Goal: Task Accomplishment & Management: Complete application form

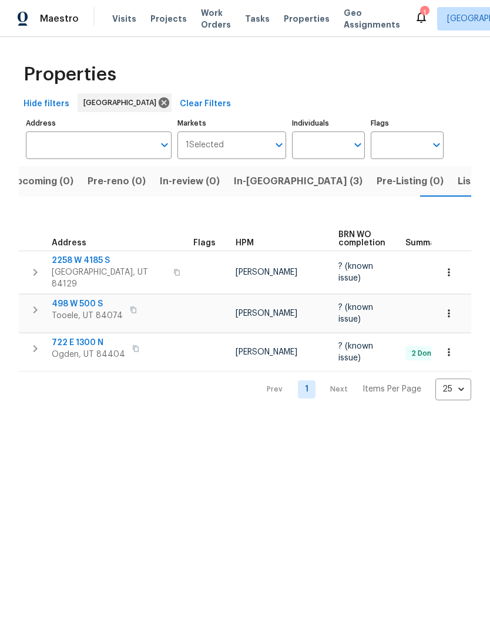
scroll to position [0, 23]
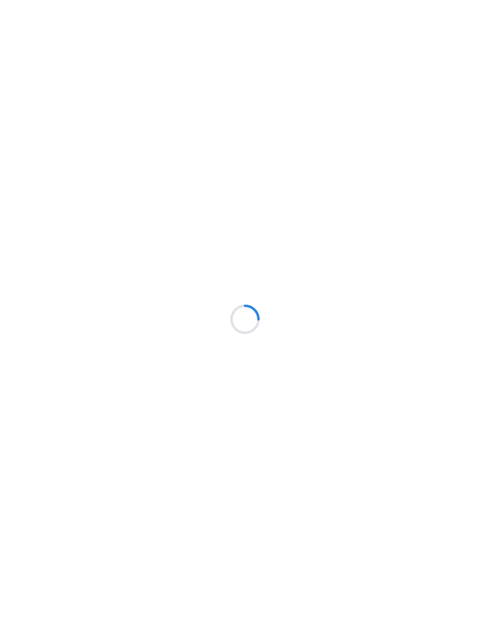
click at [33, 195] on div at bounding box center [245, 319] width 490 height 638
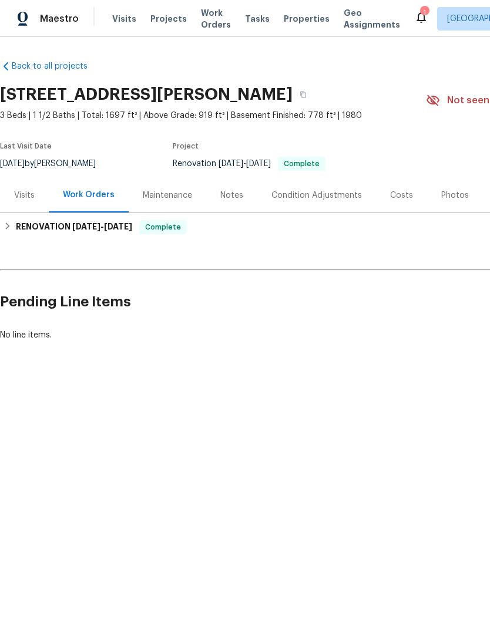
click at [99, 195] on div "Work Orders" at bounding box center [89, 195] width 52 height 12
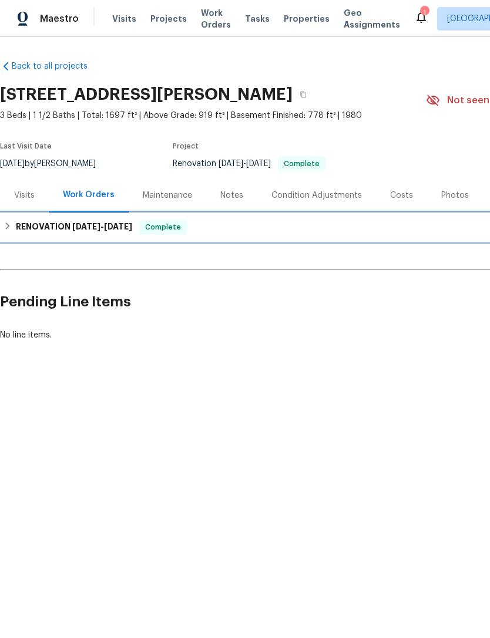
click at [105, 227] on span "9/16/25 - 10/6/25" at bounding box center [102, 226] width 60 height 8
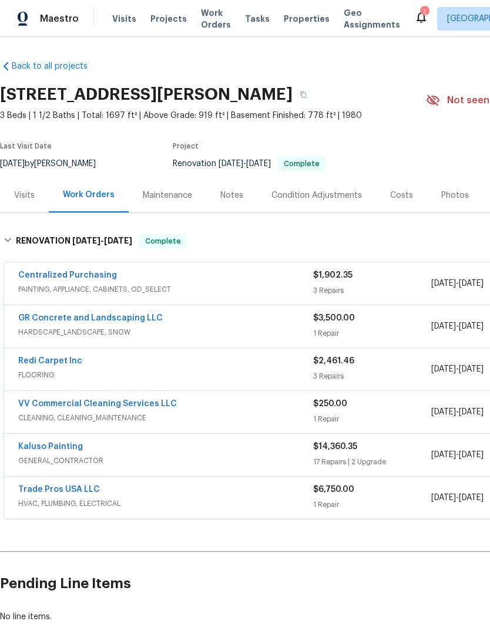
click at [117, 402] on link "VV Commercial Cleaning Services LLC" at bounding box center [97, 404] width 159 height 8
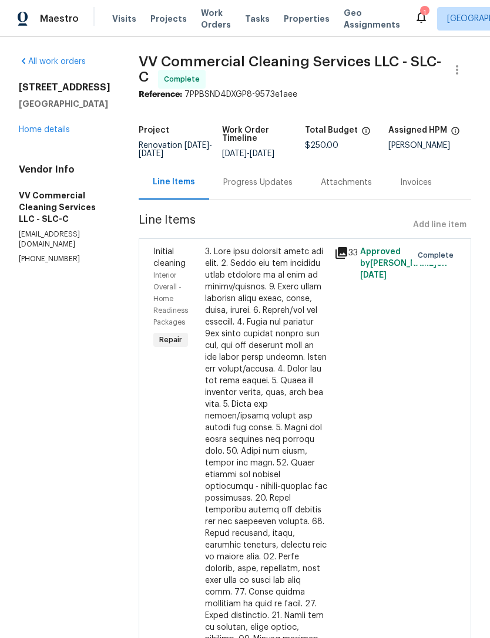
click at [58, 126] on link "Home details" at bounding box center [44, 130] width 51 height 8
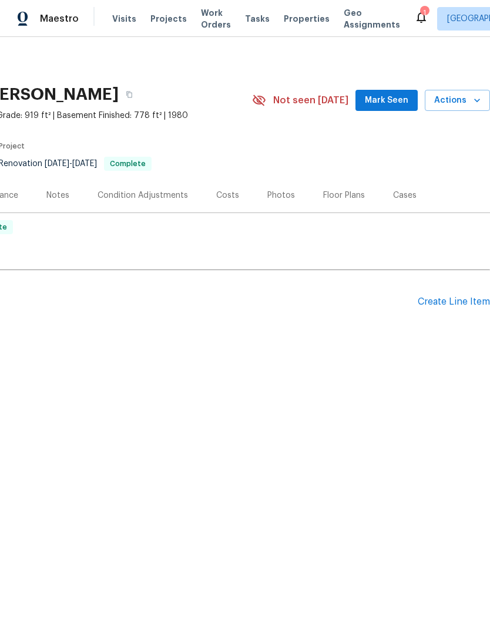
scroll to position [0, 174]
click at [447, 301] on div "Create Line Item" at bounding box center [453, 301] width 72 height 11
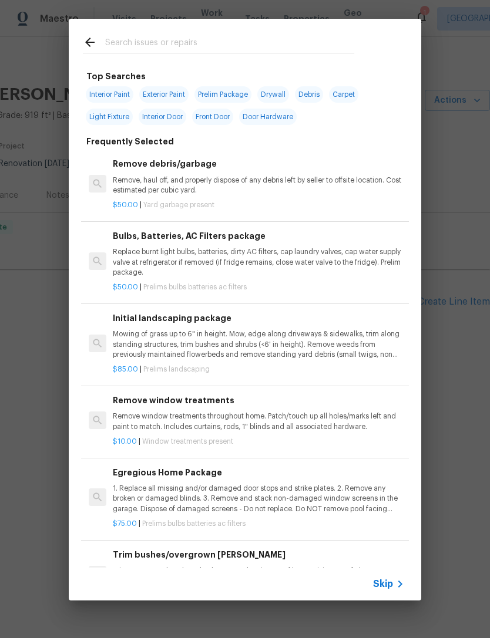
click at [389, 582] on span "Skip" at bounding box center [383, 584] width 20 height 12
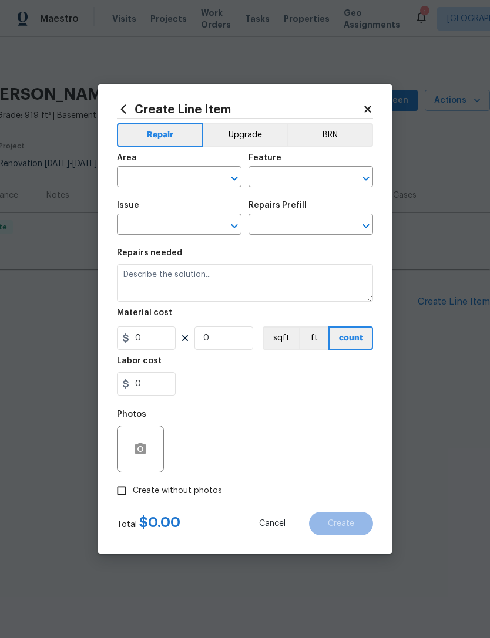
click at [186, 171] on input "text" at bounding box center [163, 178] width 92 height 18
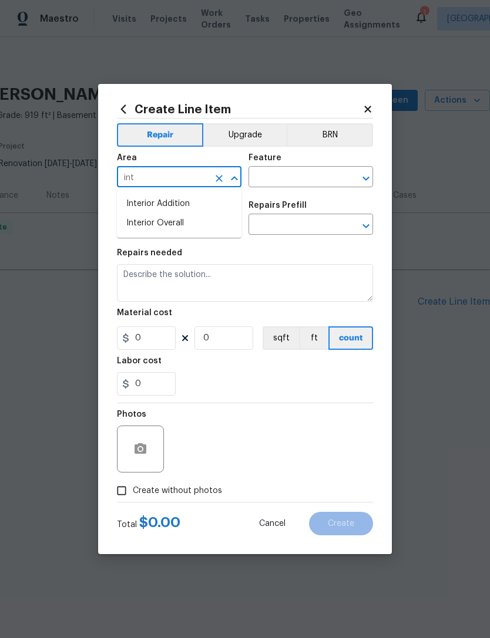
click at [178, 224] on li "Interior Overall" at bounding box center [179, 223] width 124 height 19
type input "Interior Overall"
click at [308, 175] on input "text" at bounding box center [294, 178] width 92 height 18
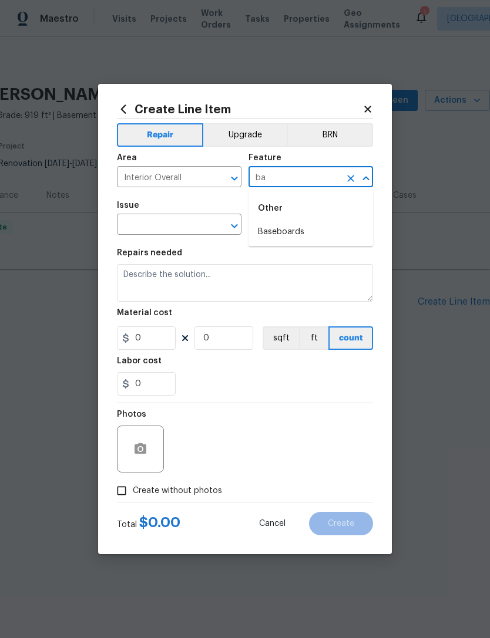
type input "b"
click at [310, 235] on li "Walls and Ceiling" at bounding box center [310, 231] width 124 height 19
type input "Walls and Ceiling"
click at [180, 225] on input "text" at bounding box center [163, 226] width 92 height 18
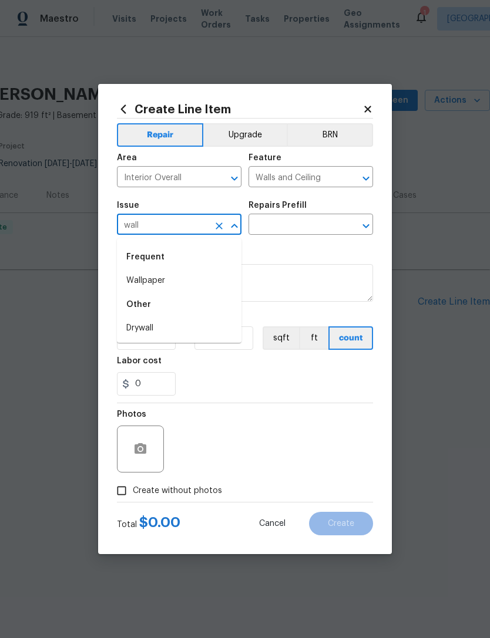
click at [164, 338] on li "Drywall" at bounding box center [179, 328] width 124 height 19
type input "Drywall"
click at [323, 210] on div "Repairs Prefill" at bounding box center [310, 208] width 124 height 15
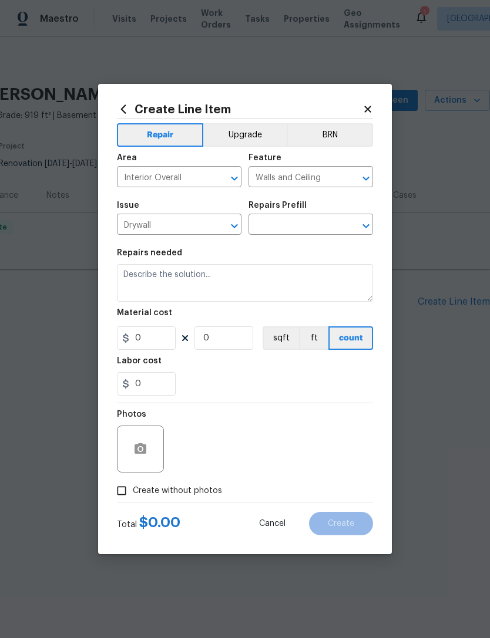
click at [323, 209] on div "Repairs Prefill" at bounding box center [310, 208] width 124 height 15
click at [312, 223] on input "text" at bounding box center [294, 226] width 92 height 18
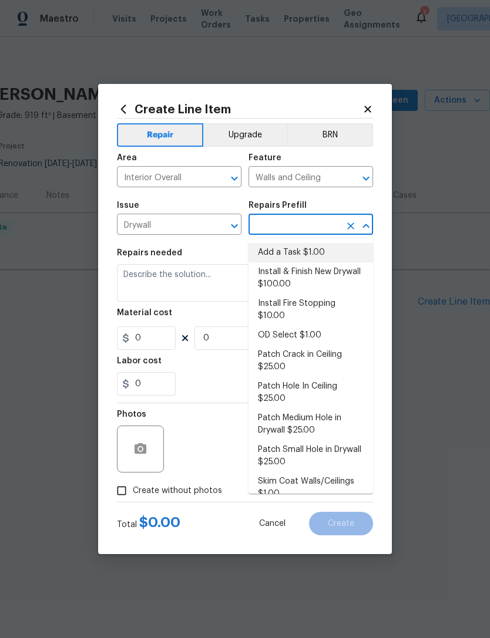
click at [312, 257] on li "Add a Task $1.00" at bounding box center [310, 252] width 124 height 19
type input "Add a Task $1.00"
type textarea "HPM to detail"
type input "1"
type input "Add a Task $1.00"
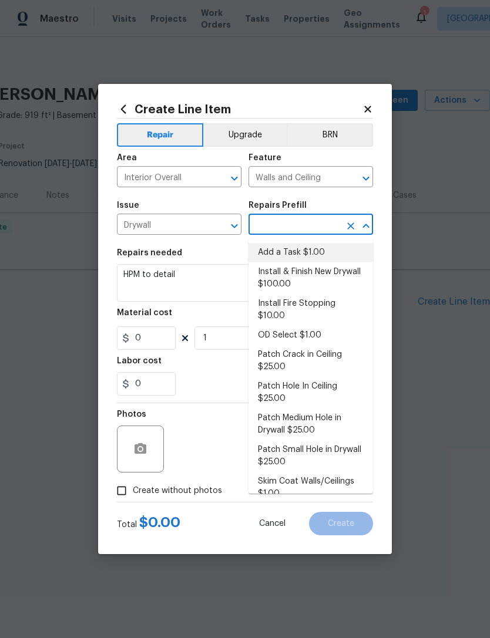
type input "1"
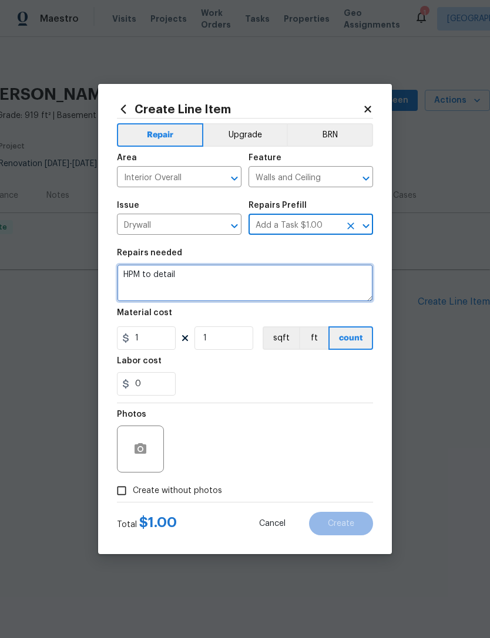
click at [155, 271] on textarea "HPM to detail" at bounding box center [245, 283] width 256 height 38
click at [154, 275] on textarea "HPM to detail" at bounding box center [245, 283] width 256 height 38
click at [154, 274] on textarea "HPM to detail" at bounding box center [245, 283] width 256 height 38
type textarea "Seal opening at top of wall in basement"
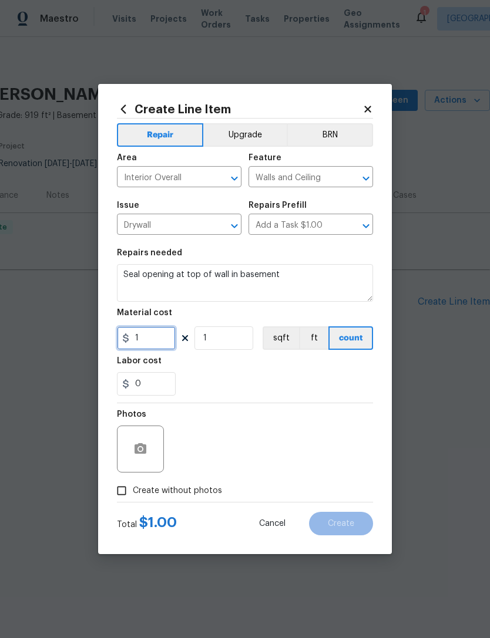
click at [158, 346] on input "1" at bounding box center [146, 337] width 59 height 23
type input "0"
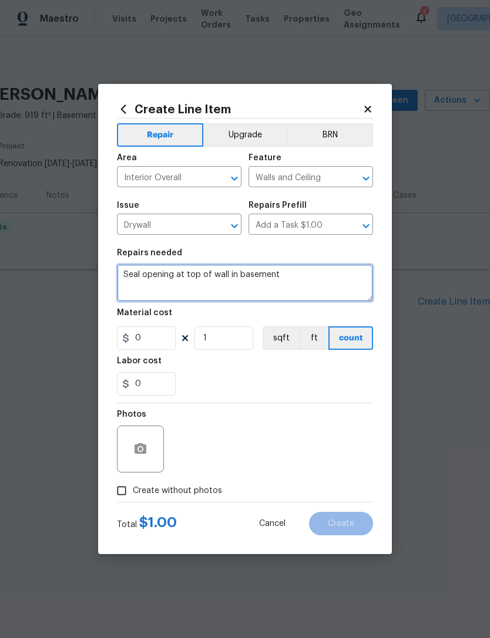
click at [307, 277] on textarea "Seal opening at top of wall in basement" at bounding box center [245, 283] width 256 height 38
type textarea "Seal opening at top of wall in basement with white foam insulation"
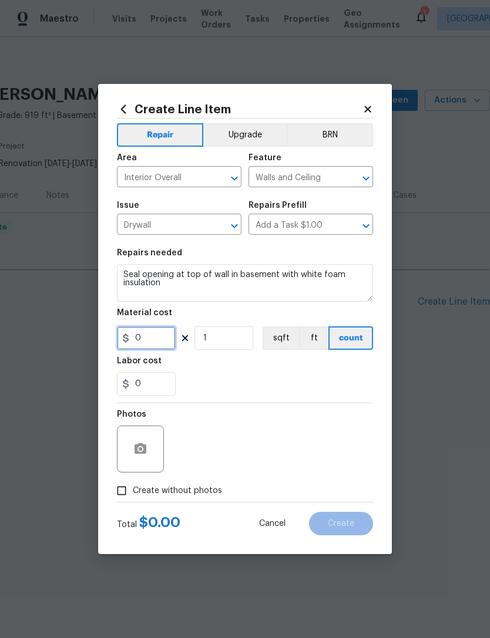
click at [146, 344] on input "0" at bounding box center [146, 337] width 59 height 23
type input "0"
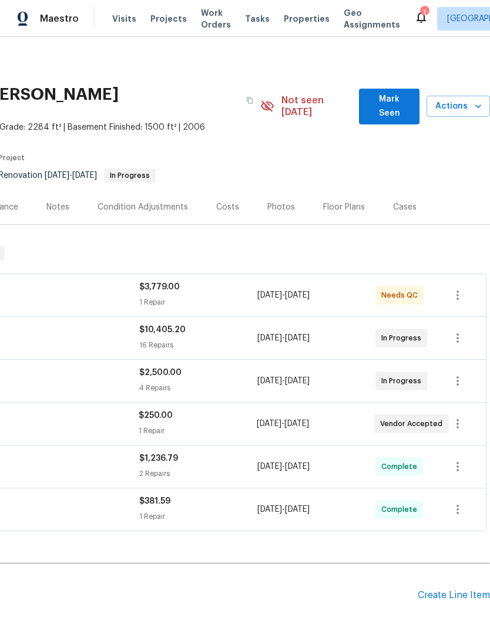
scroll to position [0, 174]
click at [462, 417] on icon "button" at bounding box center [457, 424] width 14 height 14
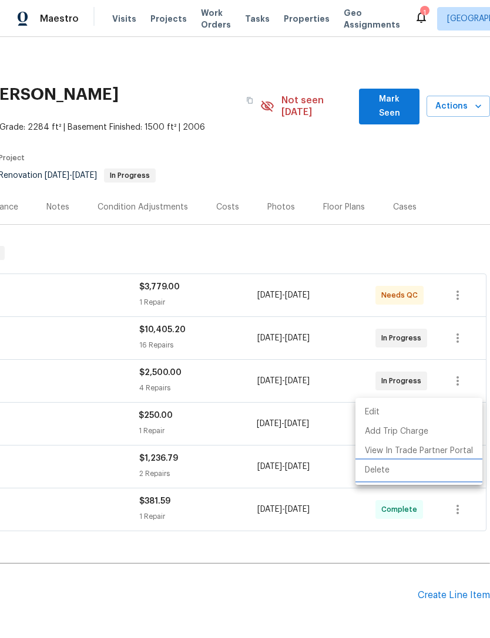
click at [387, 476] on li "Delete" at bounding box center [418, 470] width 127 height 19
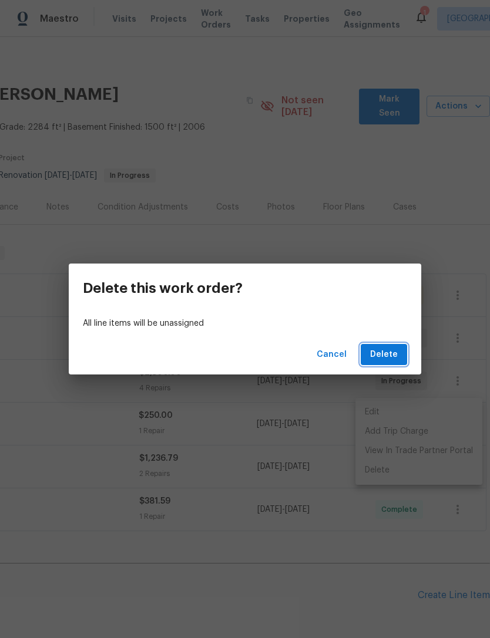
click at [398, 352] on button "Delete" at bounding box center [383, 355] width 46 height 22
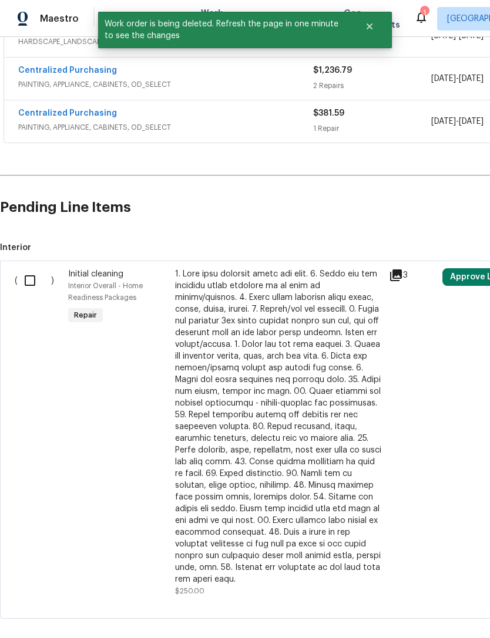
scroll to position [345, 0]
click at [32, 269] on input "checkbox" at bounding box center [34, 281] width 33 height 25
checkbox input "true"
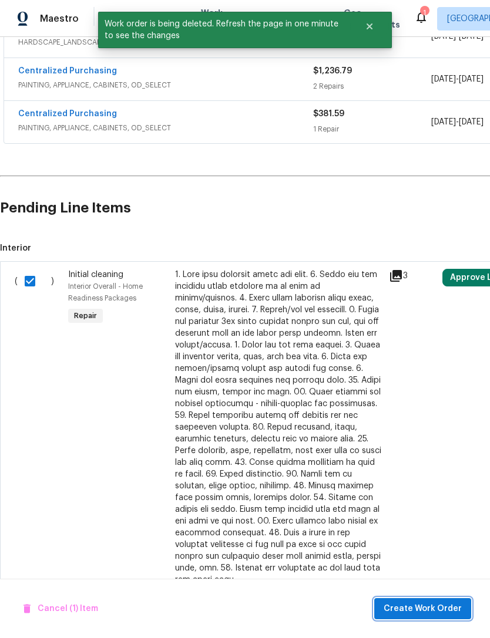
click at [427, 598] on button "Create Work Order" at bounding box center [422, 609] width 97 height 22
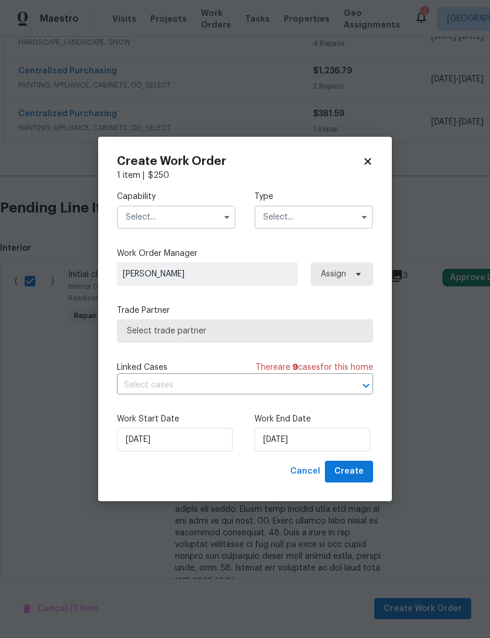
click at [177, 211] on input "text" at bounding box center [176, 216] width 119 height 23
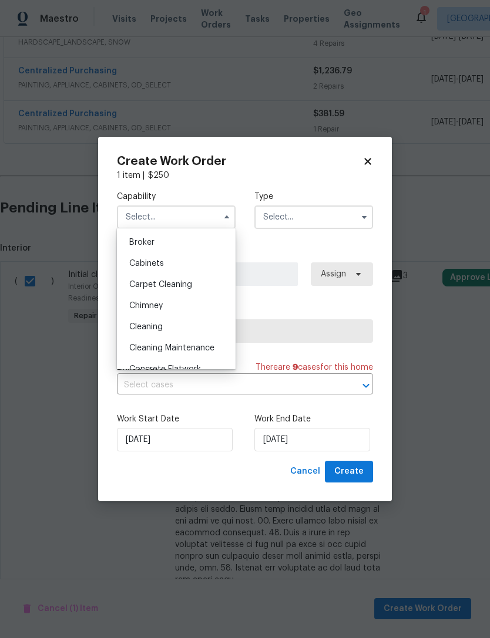
scroll to position [83, 0]
click at [161, 331] on span "Cleaning" at bounding box center [145, 327] width 33 height 8
type input "Cleaning"
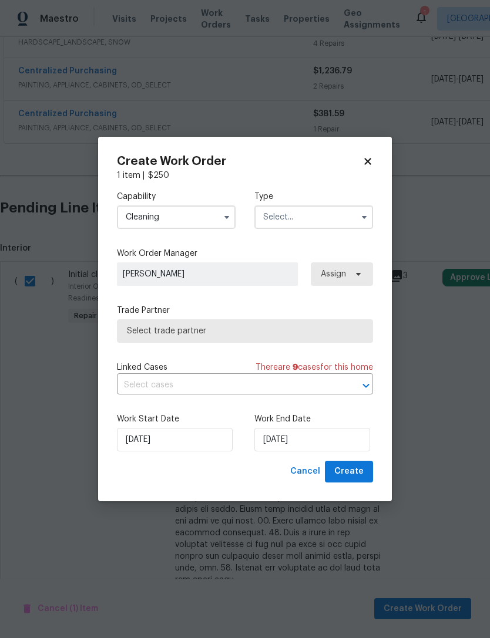
click at [188, 333] on span "Select trade partner" at bounding box center [245, 331] width 236 height 12
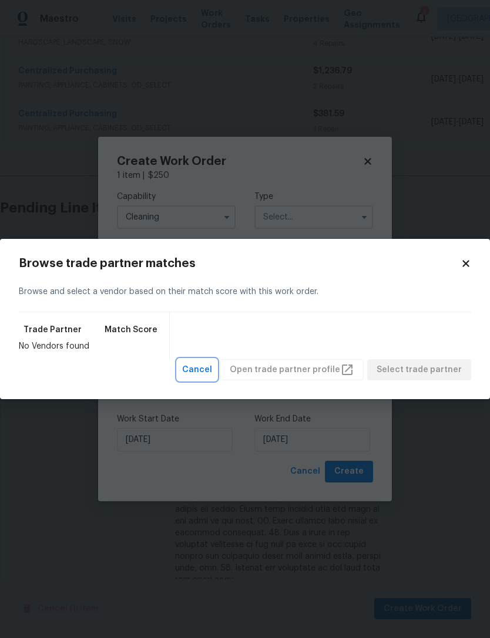
click at [210, 372] on span "Cancel" at bounding box center [197, 370] width 30 height 15
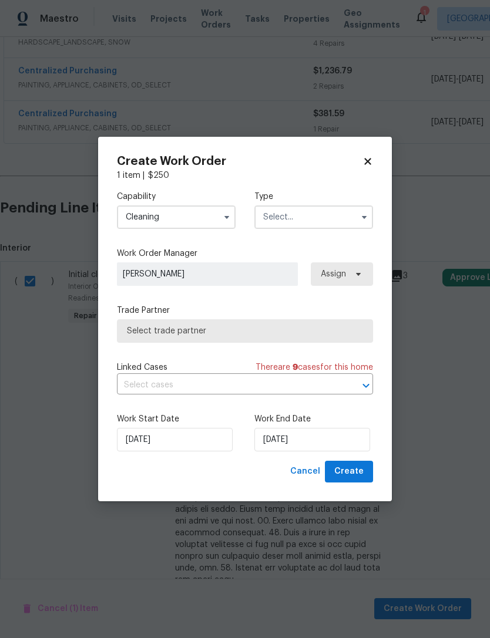
click at [305, 220] on input "text" at bounding box center [313, 216] width 119 height 23
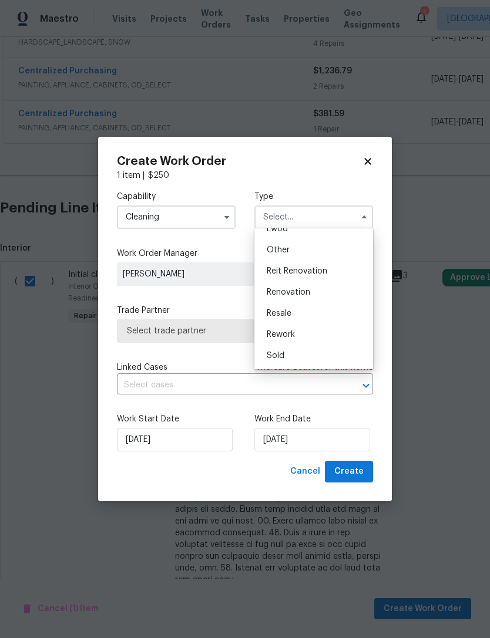
scroll to position [140, 0]
click at [305, 292] on span "Renovation" at bounding box center [288, 292] width 43 height 8
type input "Renovation"
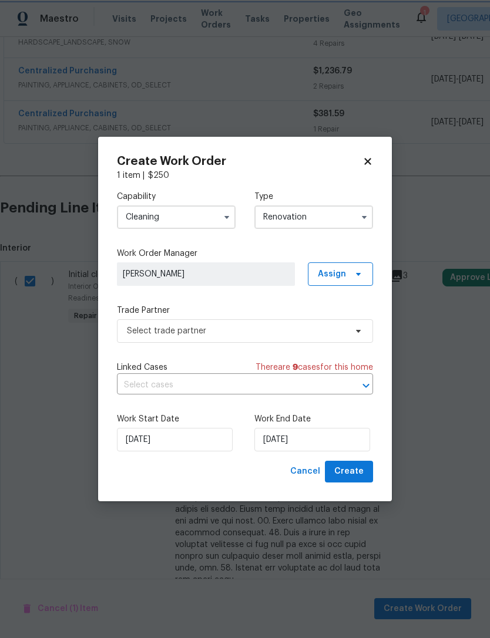
scroll to position [0, 0]
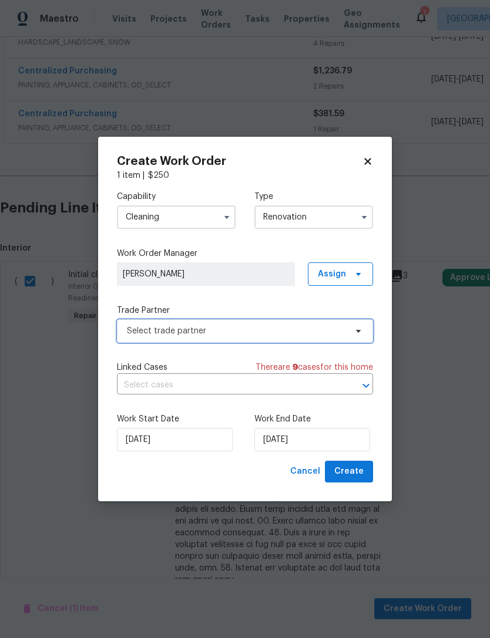
click at [194, 332] on span "Select trade partner" at bounding box center [236, 331] width 219 height 12
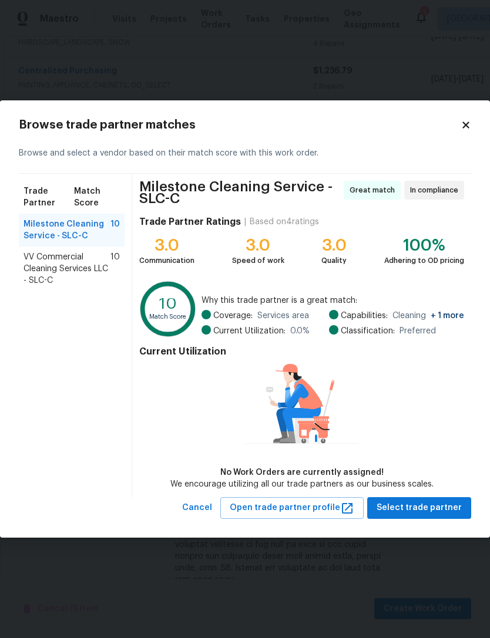
click at [68, 262] on span "VV Commercial Cleaning Services LLC - SLC-C" at bounding box center [66, 268] width 87 height 35
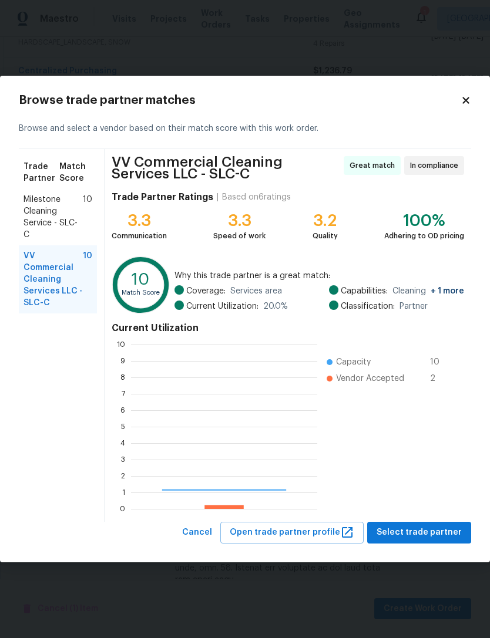
scroll to position [164, 186]
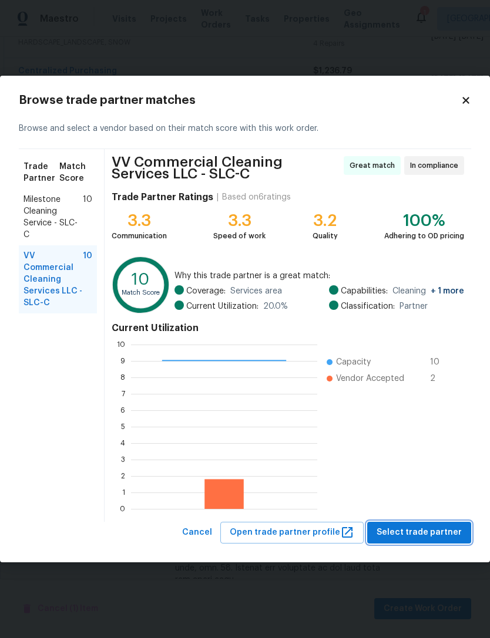
click at [412, 536] on span "Select trade partner" at bounding box center [418, 532] width 85 height 15
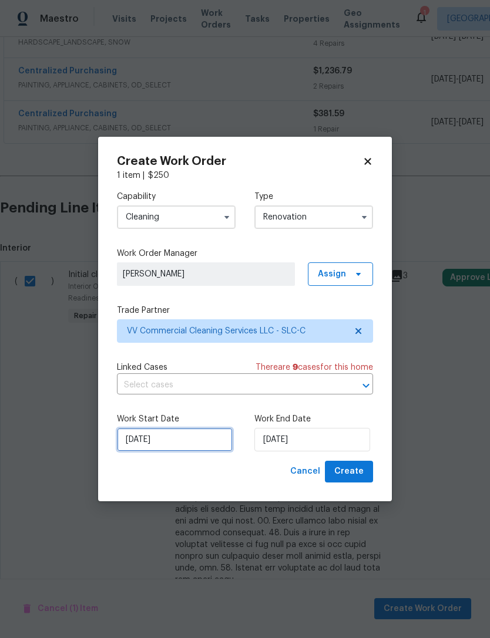
click at [192, 441] on input "[DATE]" at bounding box center [175, 439] width 116 height 23
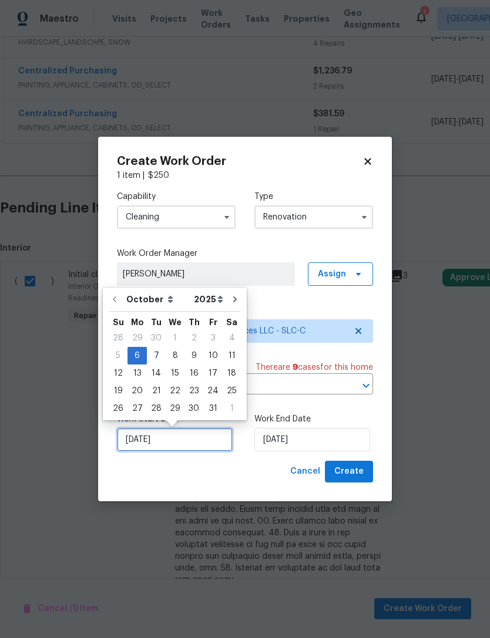
scroll to position [22, 0]
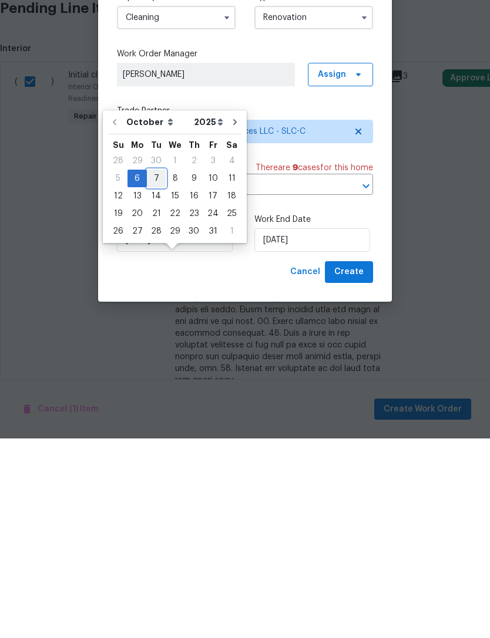
click at [158, 370] on div "7" at bounding box center [156, 378] width 19 height 16
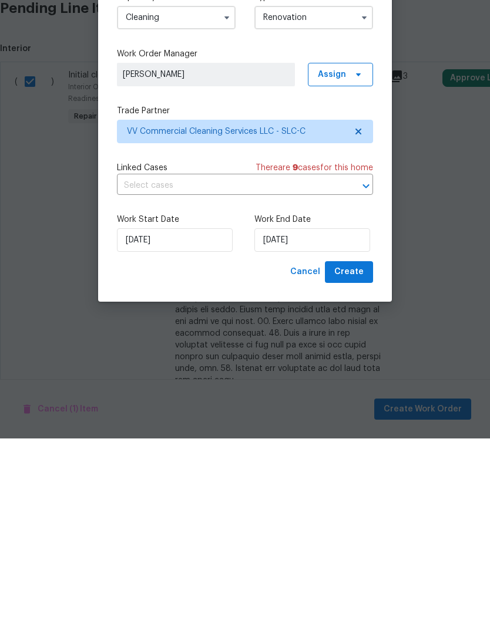
type input "10/7/2025"
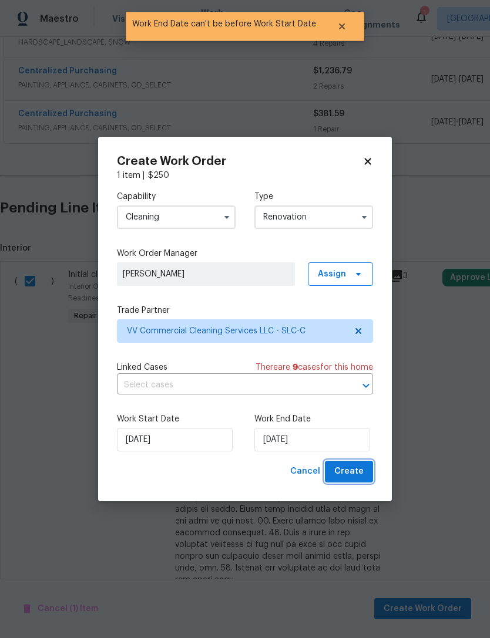
click at [362, 474] on span "Create" at bounding box center [348, 471] width 29 height 15
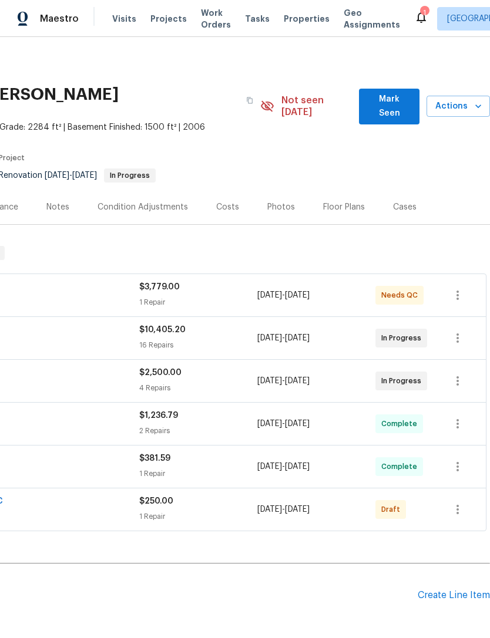
scroll to position [0, 174]
click at [461, 503] on icon "button" at bounding box center [457, 510] width 14 height 14
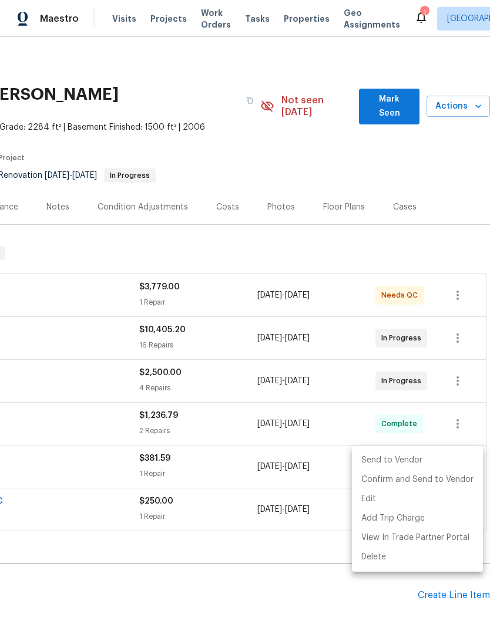
click at [422, 457] on li "Send to Vendor" at bounding box center [417, 460] width 131 height 19
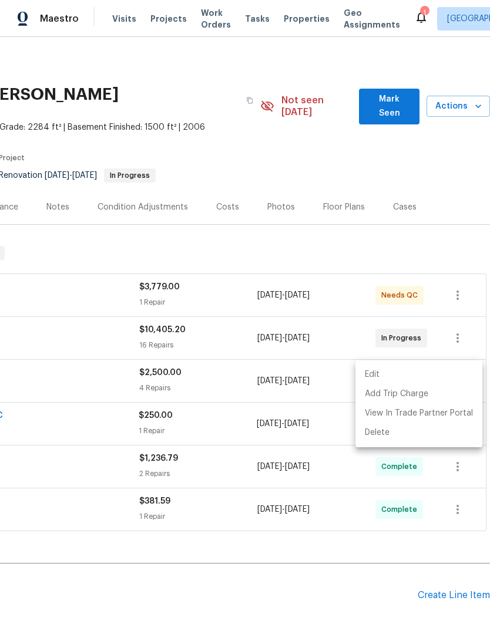
click at [346, 555] on div at bounding box center [245, 319] width 490 height 638
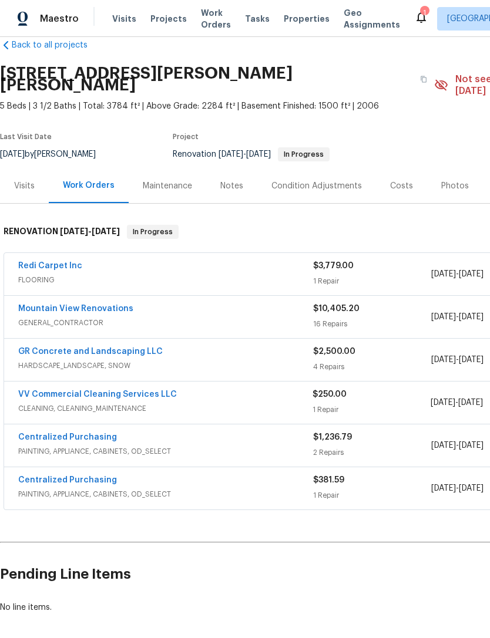
scroll to position [22, 0]
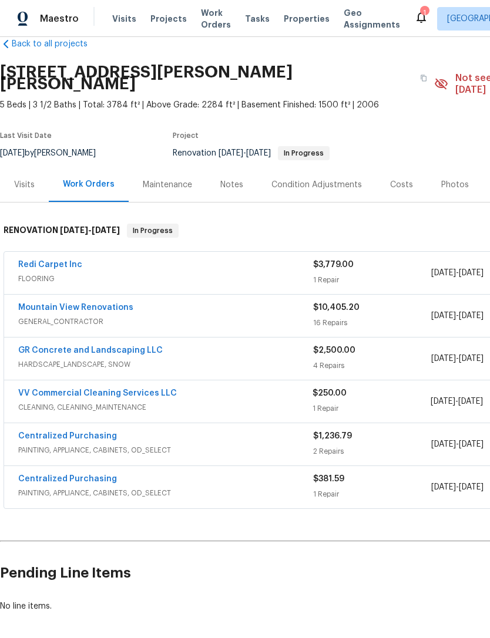
click at [285, 259] on div "Redi Carpet Inc" at bounding box center [165, 266] width 295 height 14
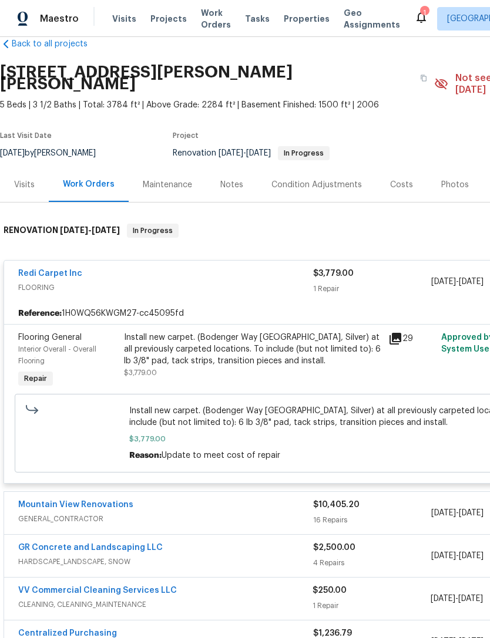
click at [261, 332] on div "Install new carpet. (Bodenger Way 945 Winter Ash, Silver) at all previously car…" at bounding box center [252, 349] width 257 height 35
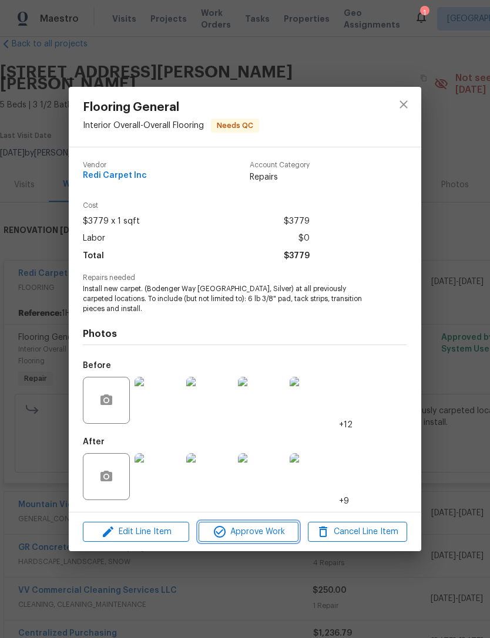
click at [263, 528] on span "Approve Work" at bounding box center [248, 532] width 92 height 15
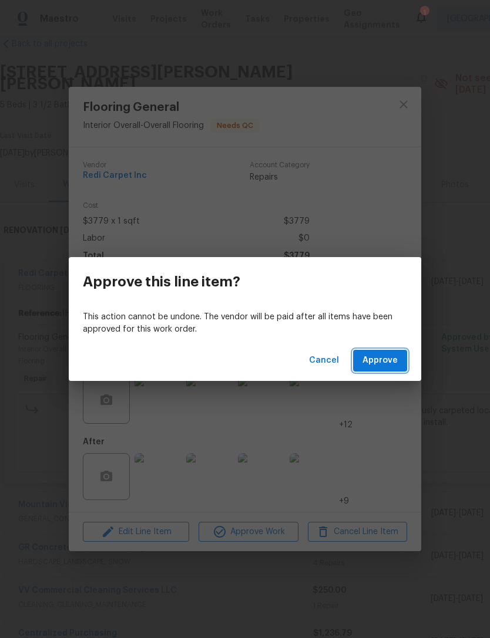
click at [392, 356] on span "Approve" at bounding box center [379, 360] width 35 height 15
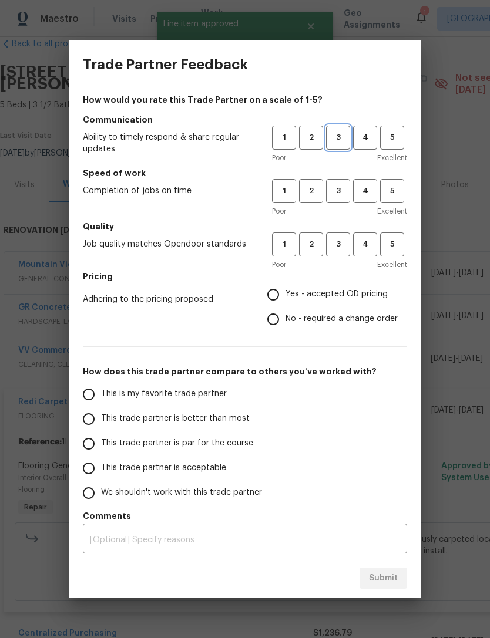
click at [345, 136] on span "3" at bounding box center [338, 138] width 22 height 14
click at [343, 188] on span "3" at bounding box center [338, 191] width 22 height 14
click at [339, 241] on span "3" at bounding box center [338, 245] width 22 height 14
click at [281, 292] on input "Yes - accepted OD pricing" at bounding box center [273, 294] width 25 height 25
radio input "true"
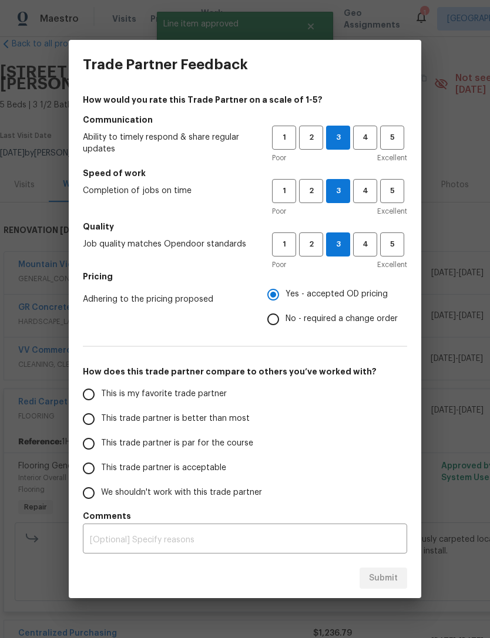
click at [87, 389] on input "This is my favorite trade partner" at bounding box center [88, 394] width 25 height 25
click at [387, 585] on span "Submit" at bounding box center [383, 578] width 29 height 15
radio input "true"
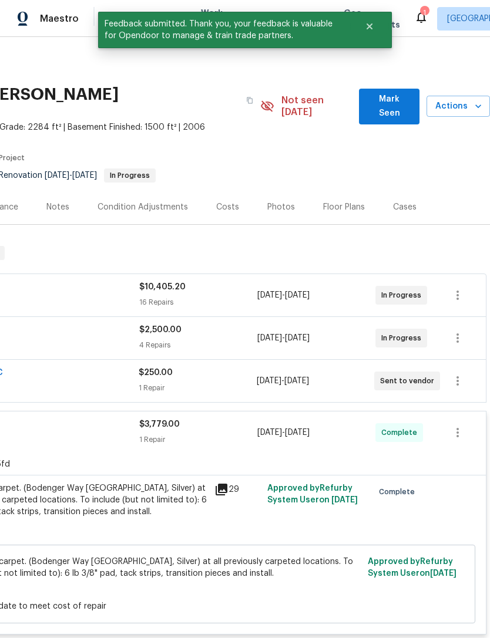
scroll to position [0, 174]
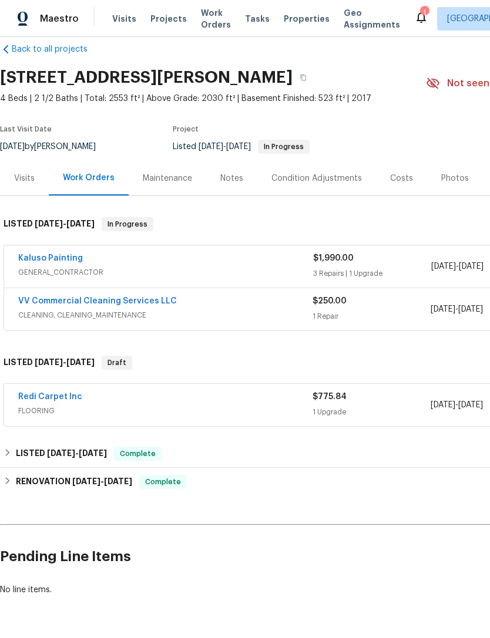
scroll to position [16, 0]
click at [63, 259] on link "Kaluso Painting" at bounding box center [50, 259] width 65 height 8
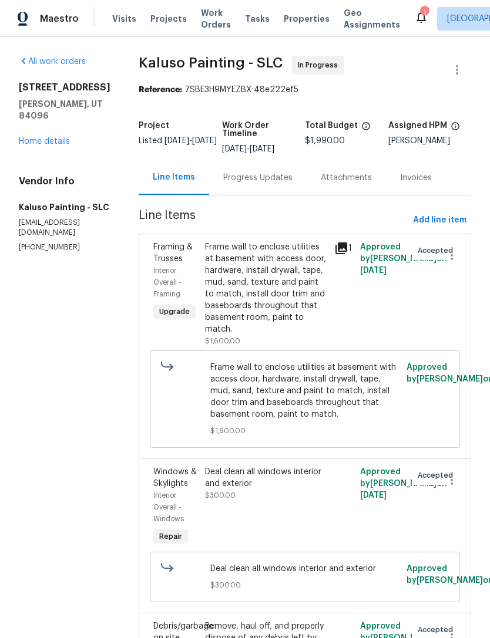
click at [69, 144] on link "Home details" at bounding box center [44, 141] width 51 height 8
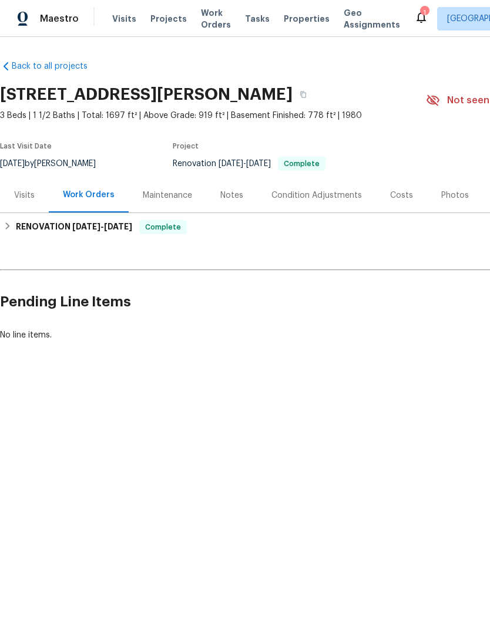
click at [151, 421] on html "Maestro Visits Projects Work Orders Tasks Properties Geo Assignments 1 [GEOGRAP…" at bounding box center [245, 210] width 490 height 421
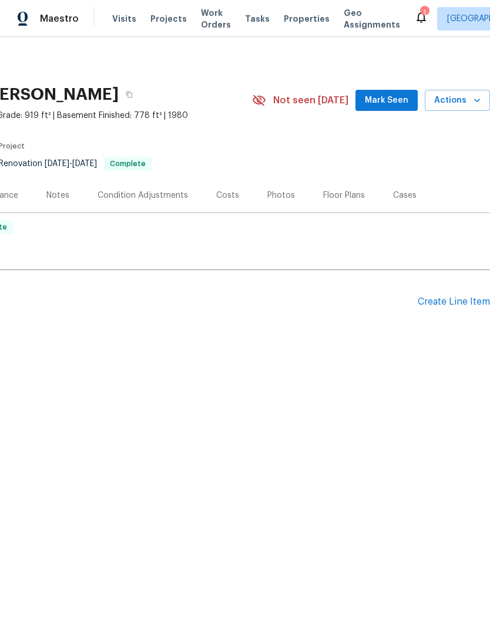
scroll to position [0, 174]
click at [455, 299] on div "Create Line Item" at bounding box center [453, 301] width 72 height 11
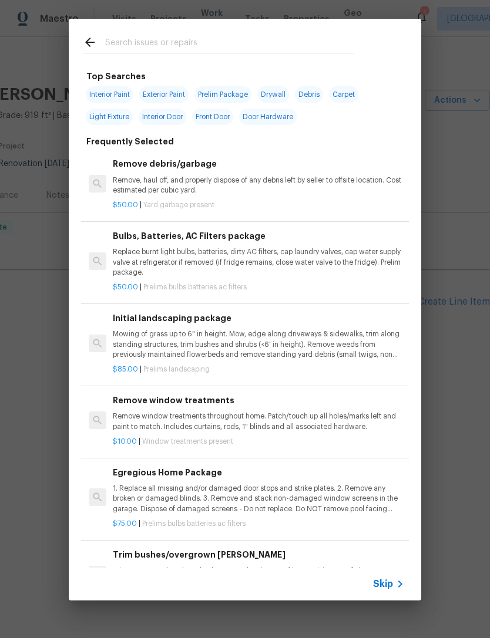
click at [390, 586] on span "Skip" at bounding box center [383, 584] width 20 height 12
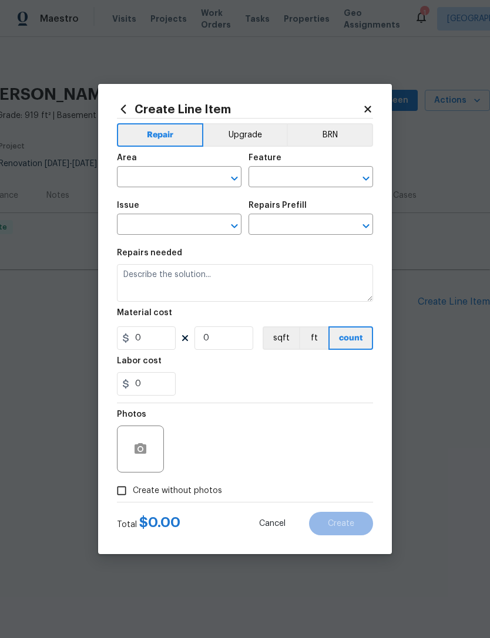
click at [184, 177] on input "text" at bounding box center [163, 178] width 92 height 18
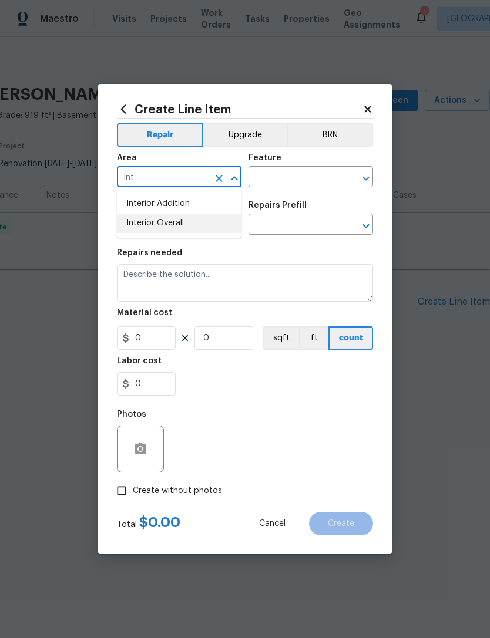
click at [183, 227] on li "Interior Overall" at bounding box center [179, 223] width 124 height 19
type input "Interior Overall"
click at [310, 173] on input "text" at bounding box center [294, 178] width 92 height 18
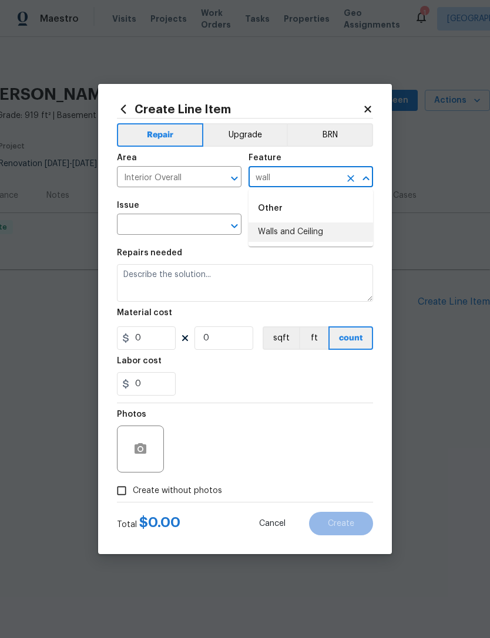
click at [310, 233] on li "Walls and Ceiling" at bounding box center [310, 231] width 124 height 19
type input "Walls and Ceiling"
click at [211, 229] on button "Clear" at bounding box center [219, 226] width 16 height 16
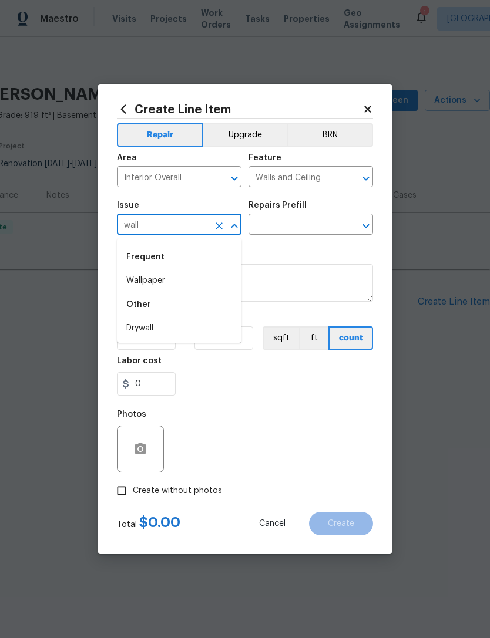
click at [174, 335] on li "Drywall" at bounding box center [179, 328] width 124 height 19
type input "Drywall"
click at [301, 228] on input "text" at bounding box center [294, 226] width 92 height 18
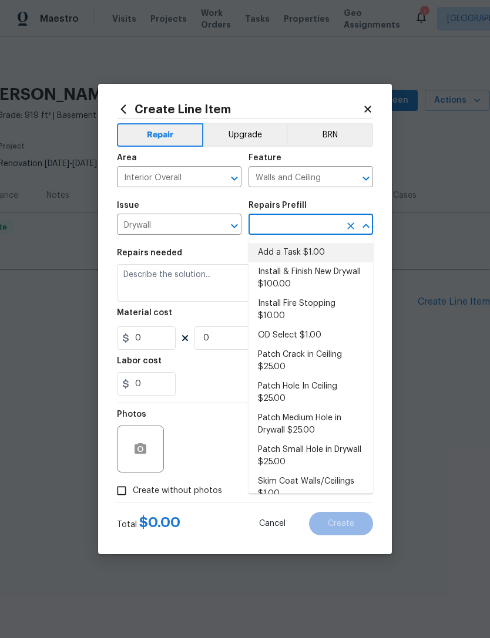
click at [315, 253] on li "Add a Task $1.00" at bounding box center [310, 252] width 124 height 19
type input "Add a Task $1.00"
type textarea "HPM to detail"
type input "1"
type input "Add a Task $1.00"
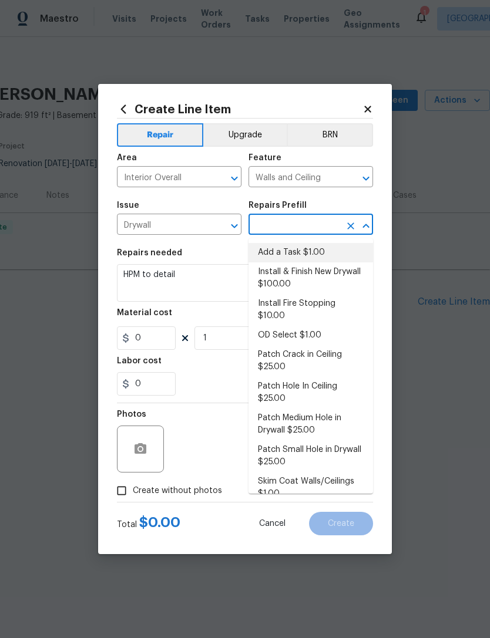
type input "1"
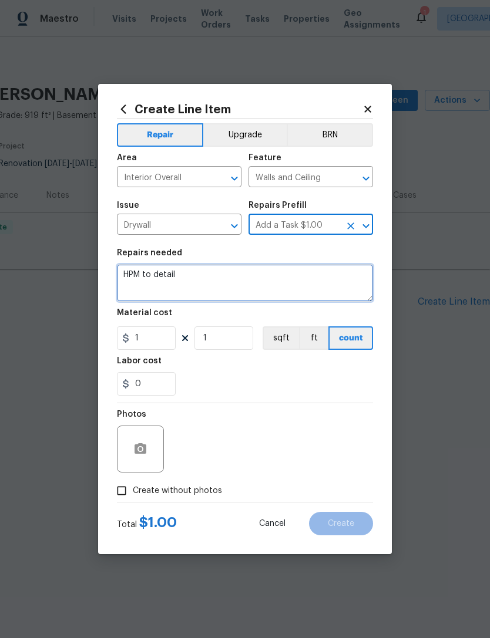
click at [154, 279] on textarea "HPM to detail" at bounding box center [245, 283] width 256 height 38
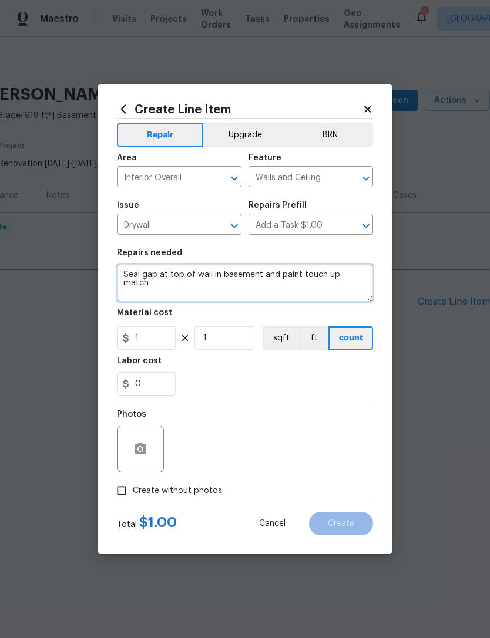
type textarea "Seal gap at top of wall in basement and paint touch up match"
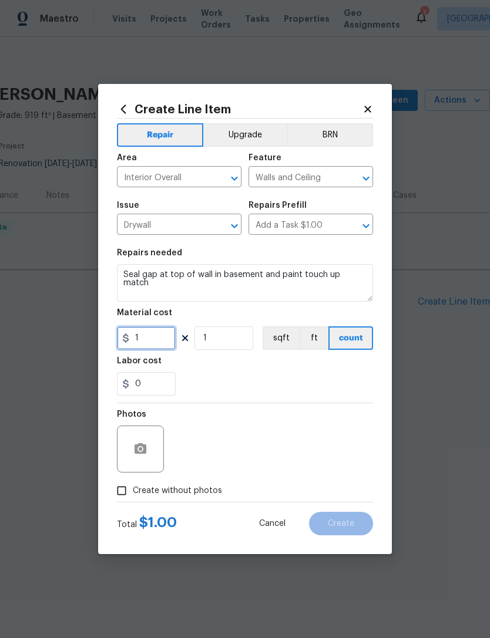
click at [164, 342] on input "1" at bounding box center [146, 337] width 59 height 23
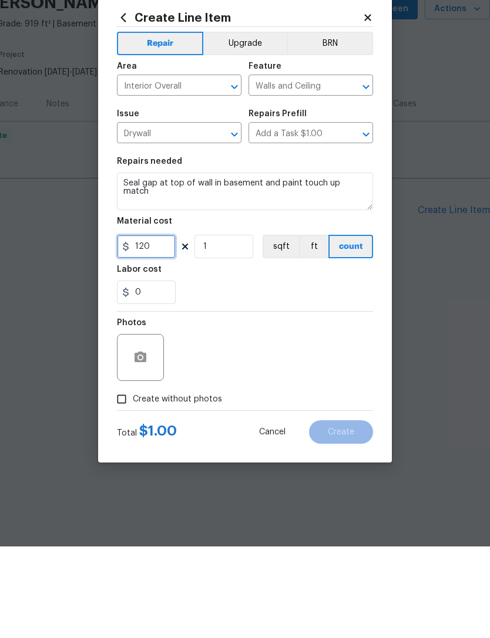
type input "120"
click at [147, 442] on icon "button" at bounding box center [140, 449] width 14 height 14
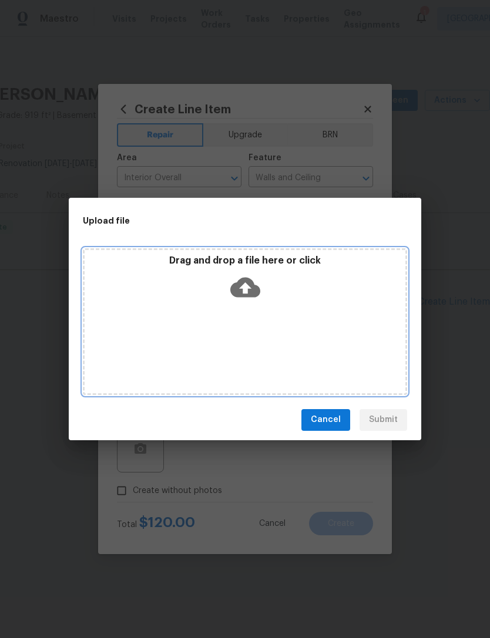
click at [250, 287] on icon at bounding box center [245, 287] width 30 height 30
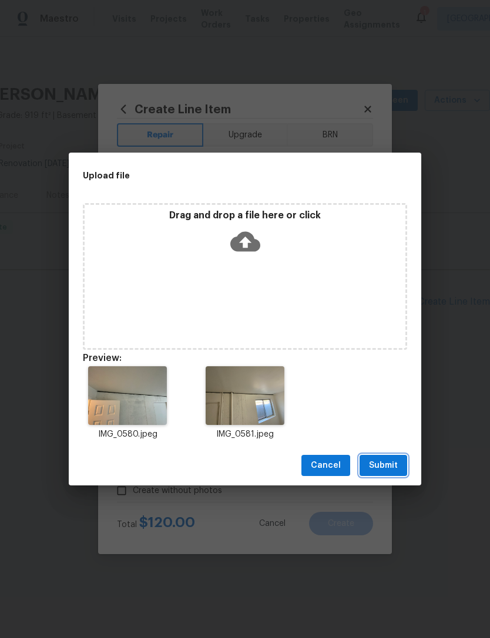
click at [388, 466] on span "Submit" at bounding box center [383, 466] width 29 height 15
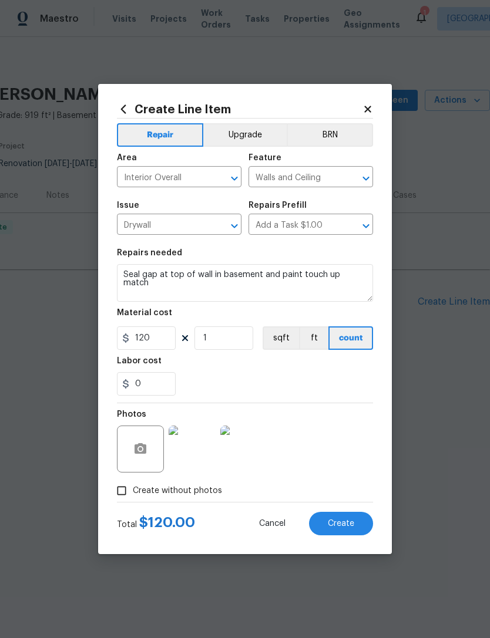
click at [338, 528] on span "Create" at bounding box center [341, 524] width 26 height 9
type input "0"
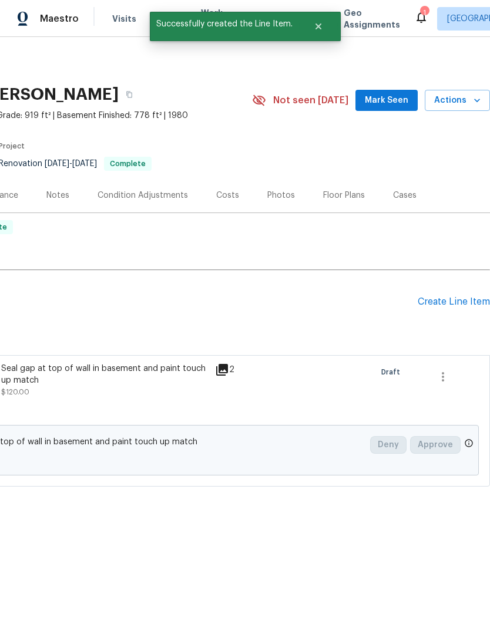
click at [443, 307] on div "Create Line Item" at bounding box center [453, 301] width 72 height 11
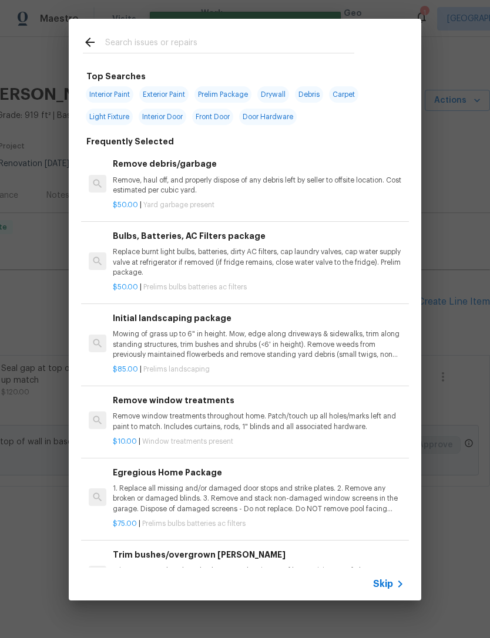
click at [386, 581] on span "Skip" at bounding box center [383, 584] width 20 height 12
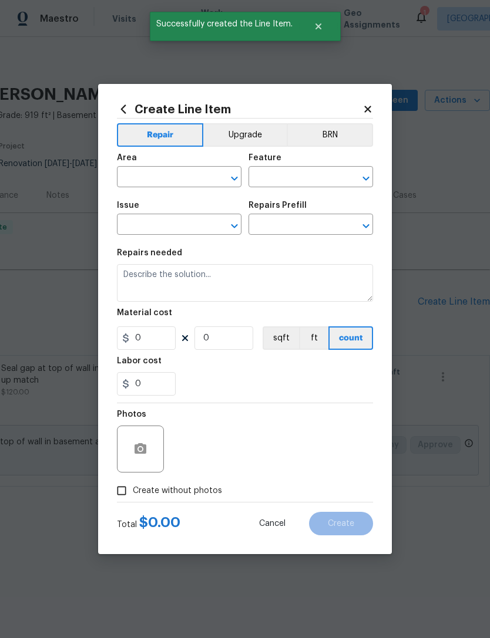
click at [176, 173] on input "text" at bounding box center [163, 178] width 92 height 18
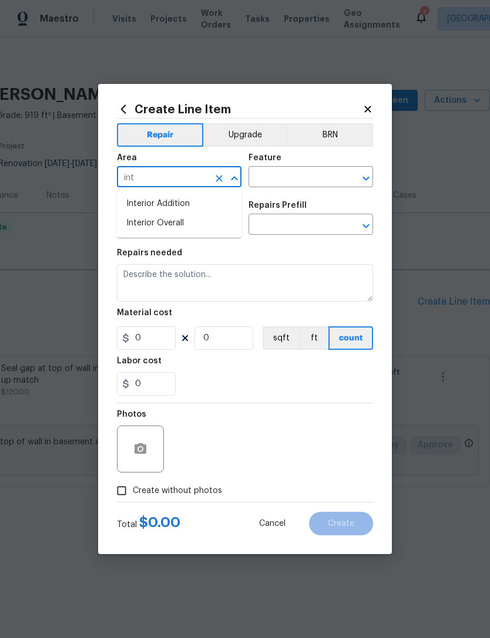
click at [177, 220] on li "Interior Overall" at bounding box center [179, 223] width 124 height 19
type input "Interior Overall"
click at [320, 182] on input "text" at bounding box center [294, 178] width 92 height 18
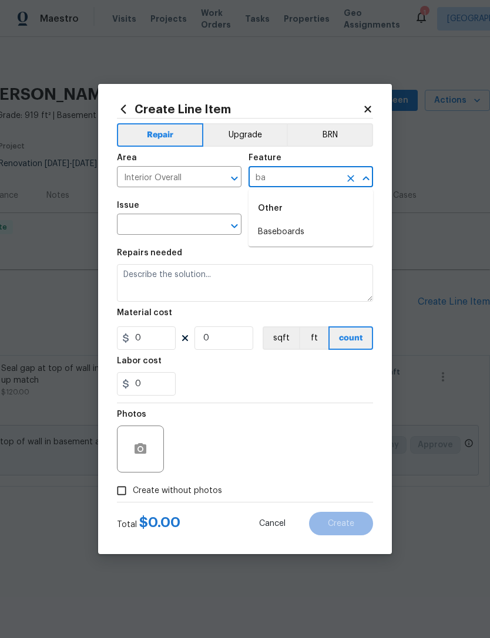
type input "b"
click at [291, 254] on li "Lighting" at bounding box center [310, 251] width 124 height 19
type input "Lighting"
click at [201, 222] on input "text" at bounding box center [163, 226] width 92 height 18
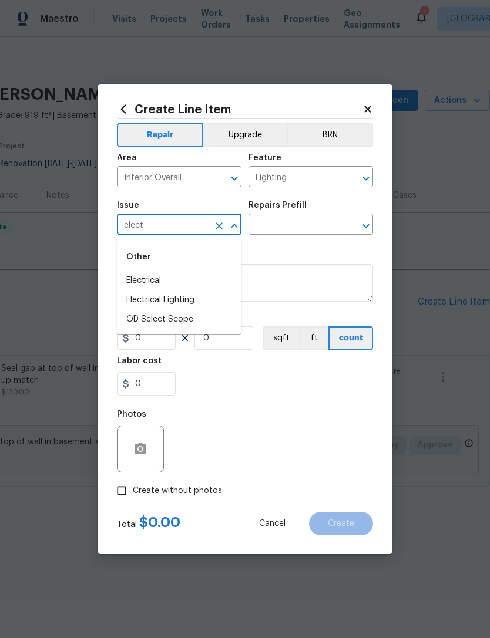
click at [182, 302] on li "Electrical Lighting" at bounding box center [179, 300] width 124 height 19
type input "Electrical Lighting"
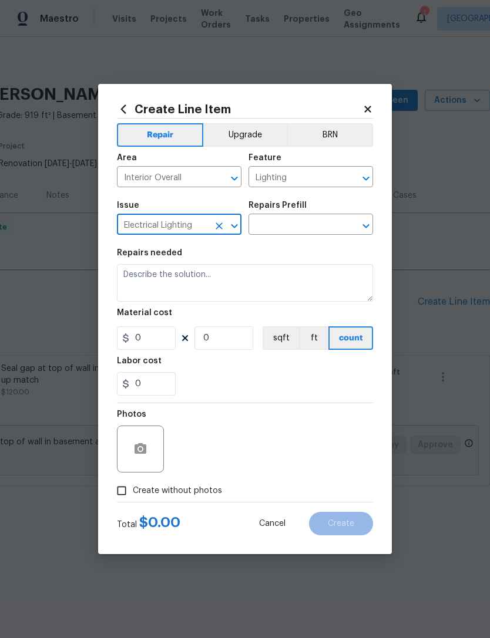
click at [311, 229] on input "text" at bounding box center [294, 226] width 92 height 18
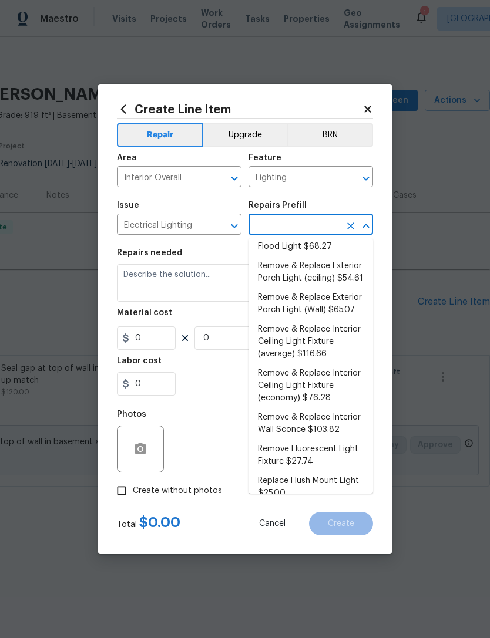
scroll to position [259, 0]
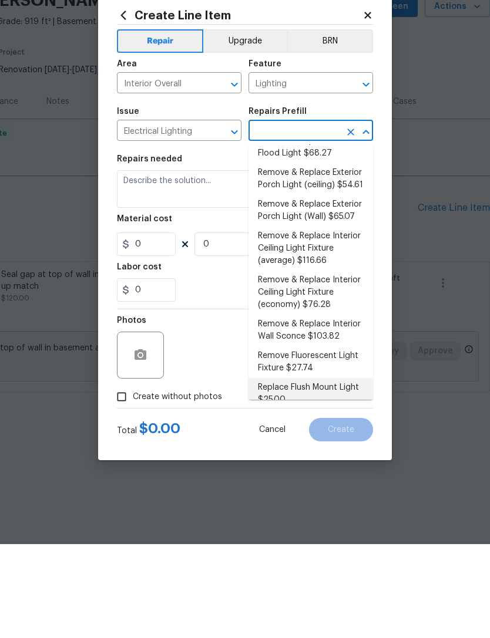
click at [311, 472] on li "Replace Flush Mount Light $25.00" at bounding box center [310, 488] width 124 height 32
type input "Replace Flush Mount Light $25.00"
type textarea "Remove the existing light fixture and install a new, flush mount fixture. Ensur…"
type input "1"
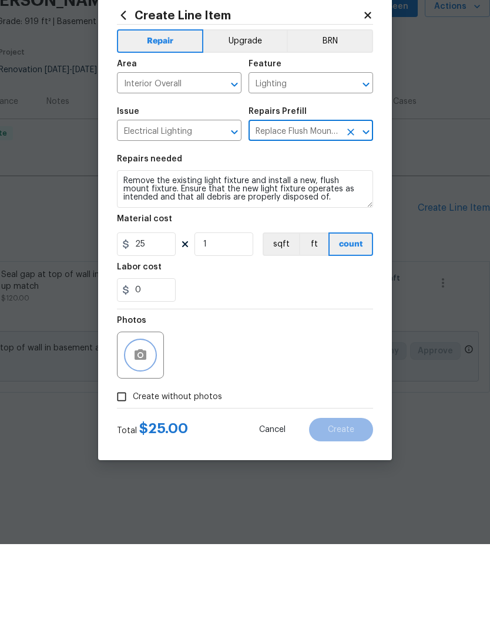
click at [145, 443] on icon "button" at bounding box center [140, 448] width 12 height 11
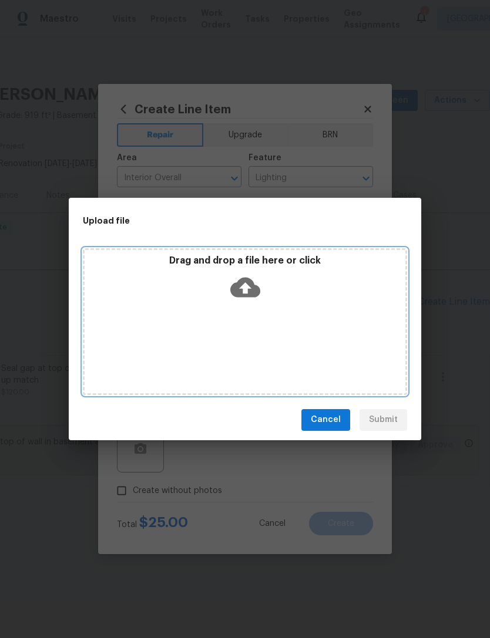
click at [250, 284] on icon at bounding box center [245, 287] width 30 height 20
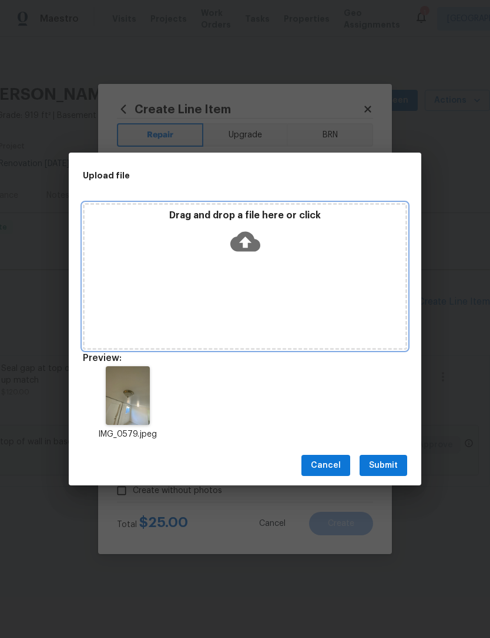
click at [247, 235] on icon at bounding box center [245, 242] width 30 height 20
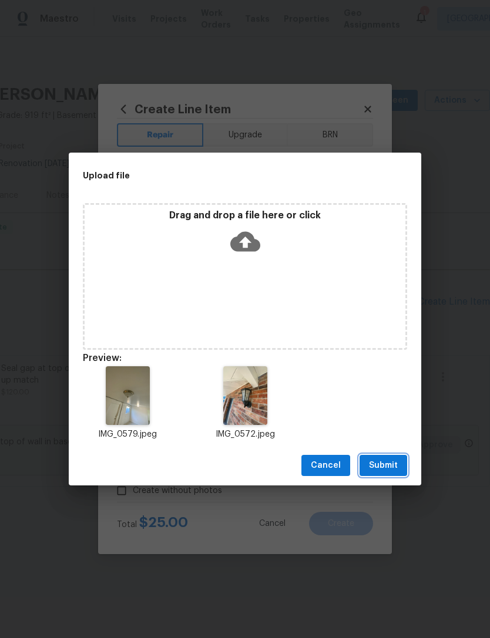
click at [393, 464] on span "Submit" at bounding box center [383, 466] width 29 height 15
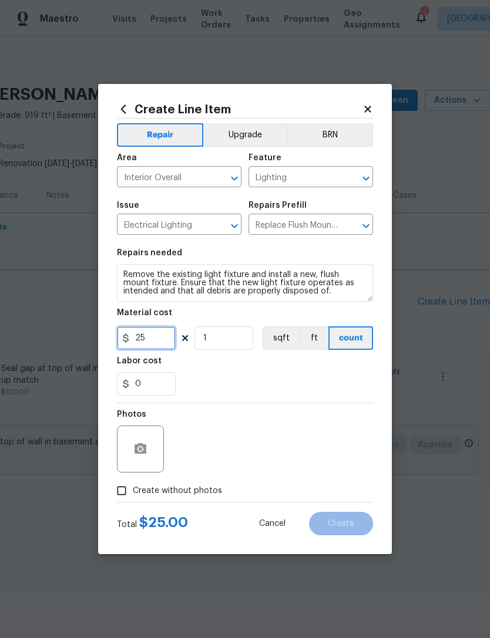
click at [161, 339] on input "25" at bounding box center [146, 337] width 59 height 23
type input "50"
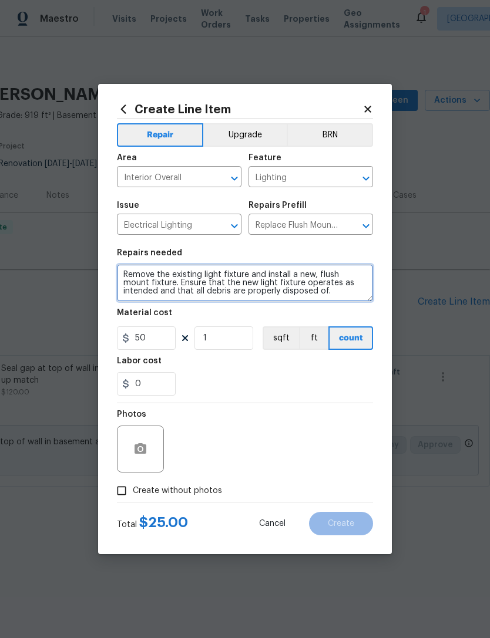
click at [208, 282] on textarea "Remove the existing light fixture and install a new, flush mount fixture. Ensur…" at bounding box center [245, 283] width 256 height 38
click at [214, 284] on textarea "Remove the existing light fixture and install a new, flush mount fixture. Ensur…" at bounding box center [245, 283] width 256 height 38
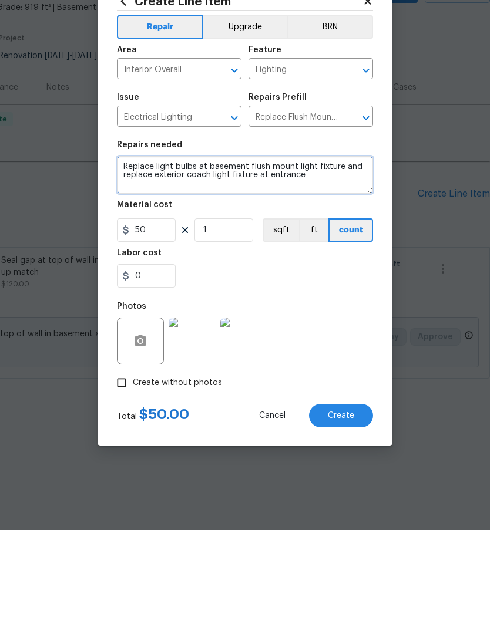
type textarea "Replace light bulbs at basement flush mount light fixture and replace exterior …"
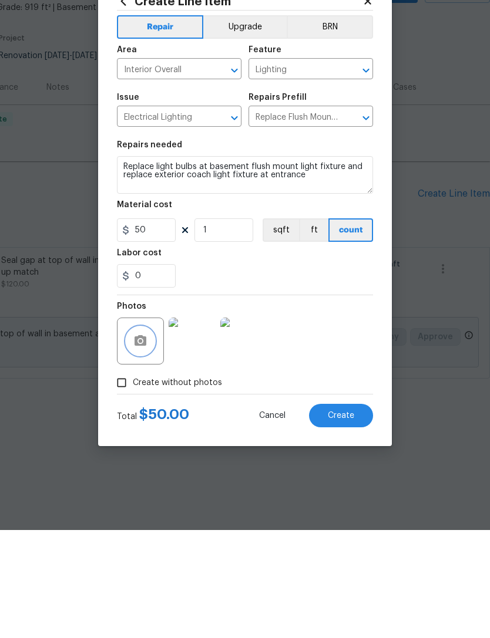
click at [147, 442] on icon "button" at bounding box center [140, 449] width 14 height 14
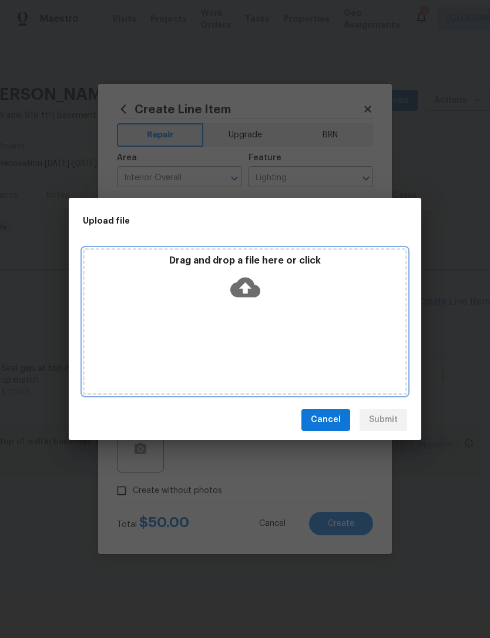
click at [248, 289] on icon at bounding box center [245, 287] width 30 height 20
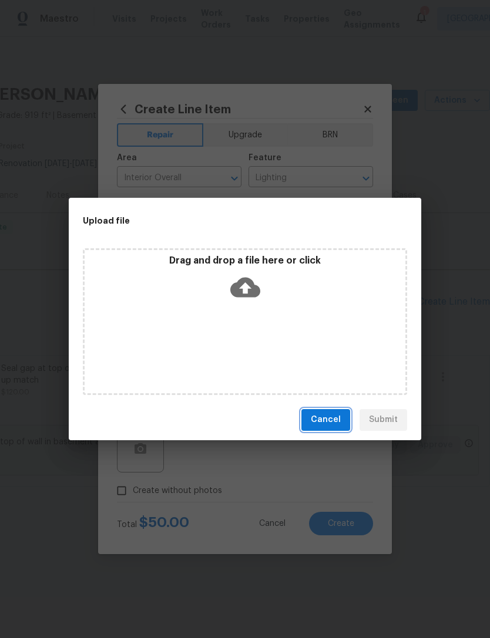
click at [329, 415] on span "Cancel" at bounding box center [326, 420] width 30 height 15
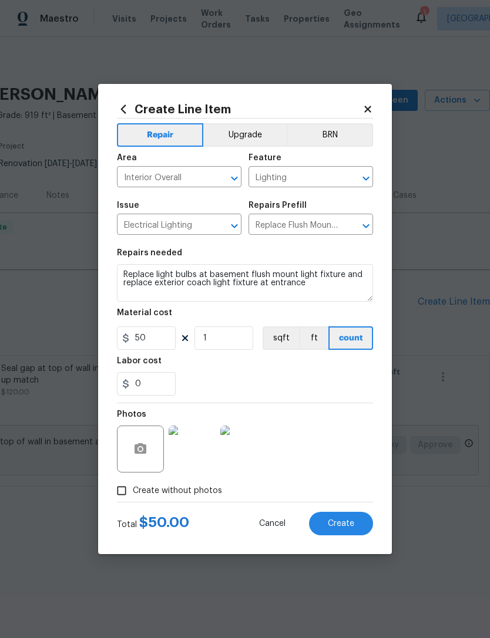
click at [336, 518] on button "Create" at bounding box center [341, 523] width 64 height 23
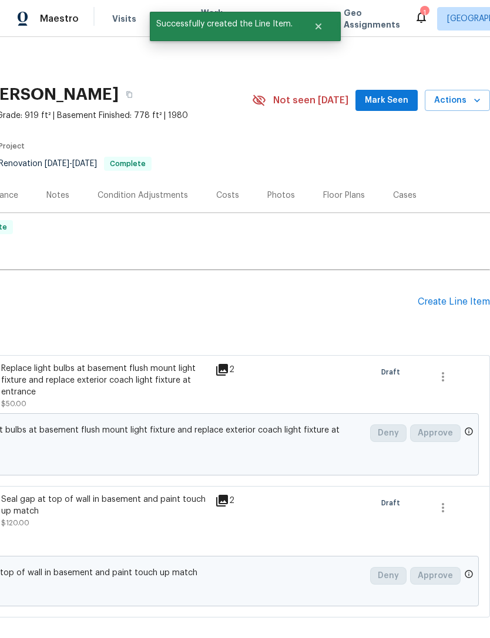
click at [442, 305] on div "Create Line Item" at bounding box center [453, 301] width 72 height 11
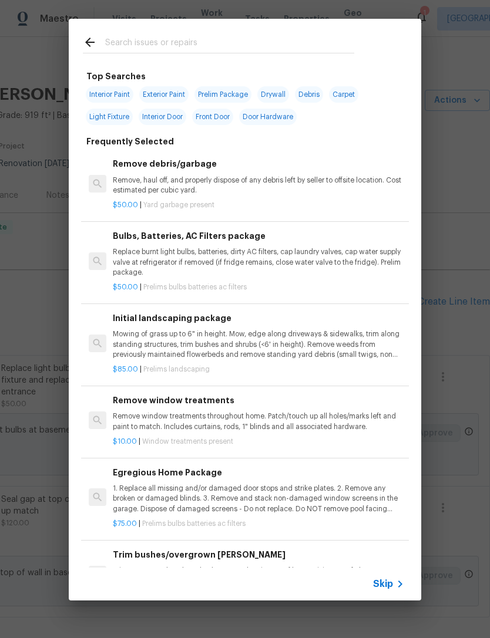
click at [393, 589] on icon at bounding box center [400, 584] width 14 height 14
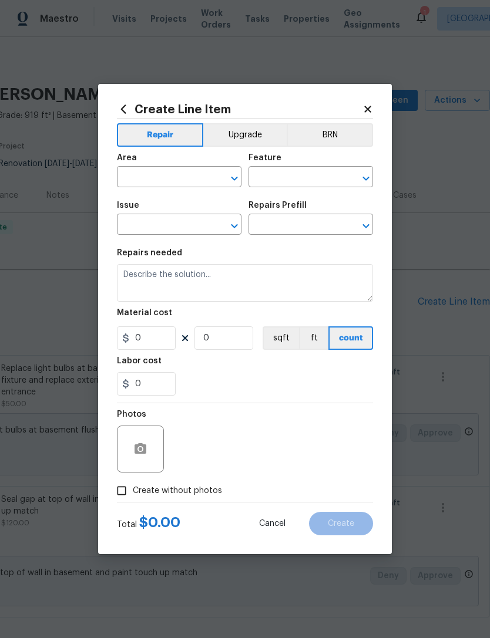
click at [174, 177] on input "text" at bounding box center [163, 178] width 92 height 18
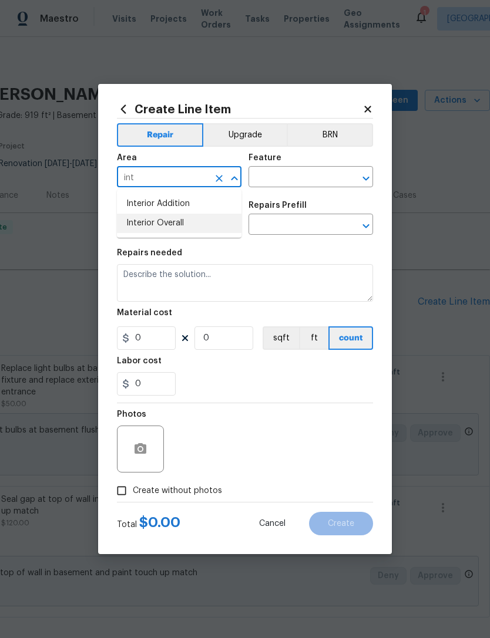
click at [178, 225] on li "Interior Overall" at bounding box center [179, 223] width 124 height 19
type input "Interior Overall"
click at [304, 183] on input "text" at bounding box center [294, 178] width 92 height 18
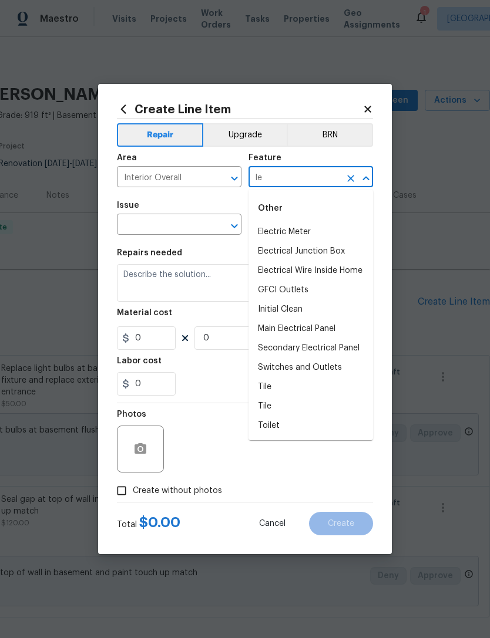
type input "l"
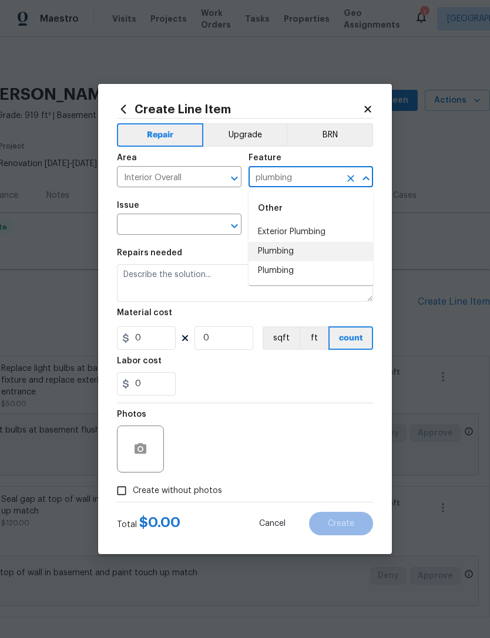
click at [292, 250] on li "Plumbing" at bounding box center [310, 251] width 124 height 19
type input "Plumbing"
click at [190, 227] on input "text" at bounding box center [163, 226] width 92 height 18
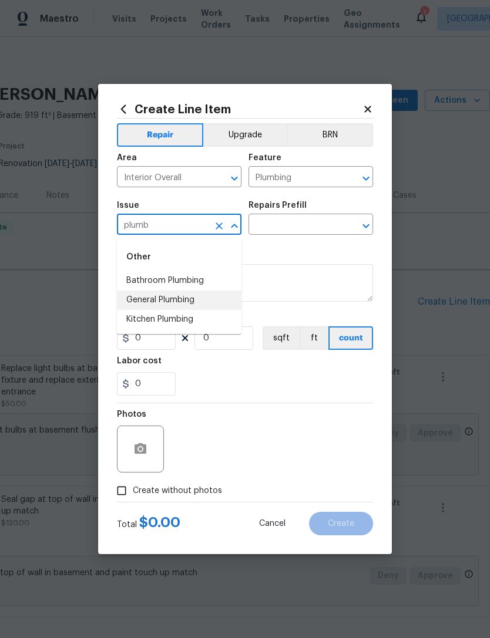
click at [191, 304] on li "General Plumbing" at bounding box center [179, 300] width 124 height 19
type input "General Plumbing"
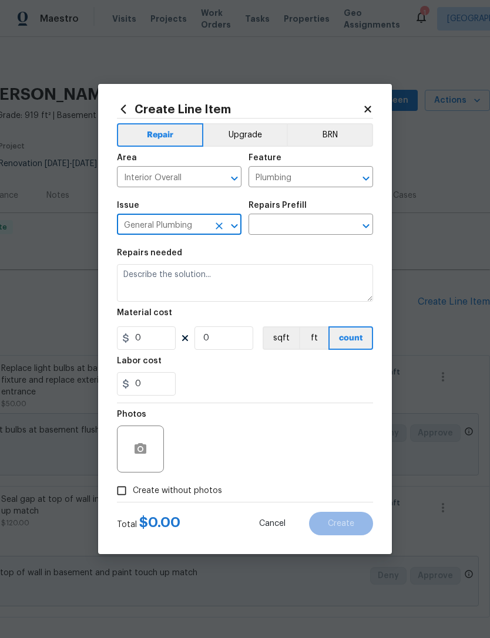
click at [319, 225] on input "text" at bounding box center [294, 226] width 92 height 18
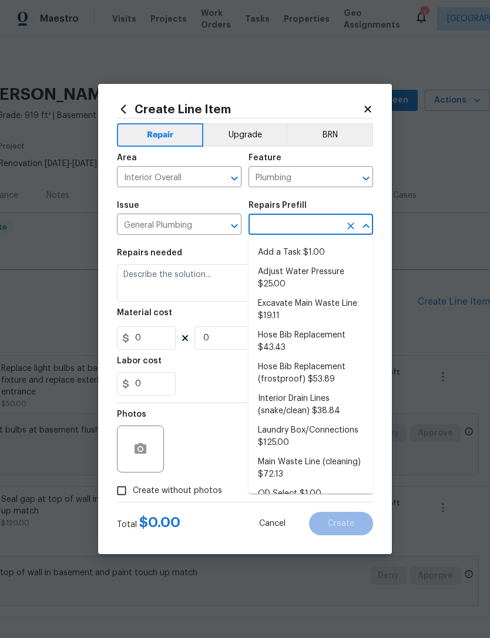
click at [310, 252] on li "Add a Task $1.00" at bounding box center [310, 252] width 124 height 19
type input "Add a Task $1.00"
type textarea "HPM to detail"
type input "1"
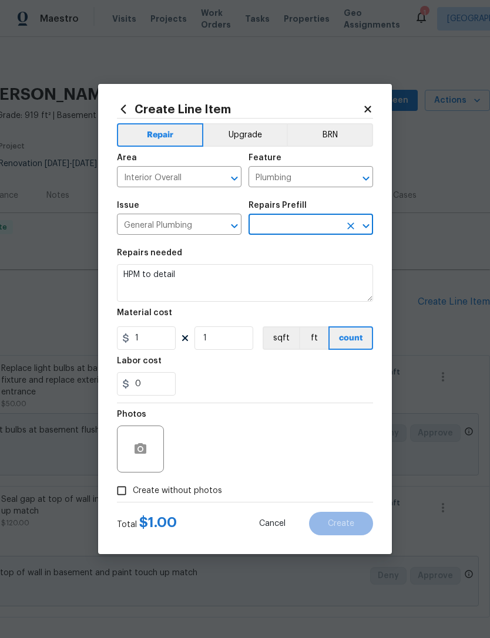
type input "Add a Task $1.00"
type input "1"
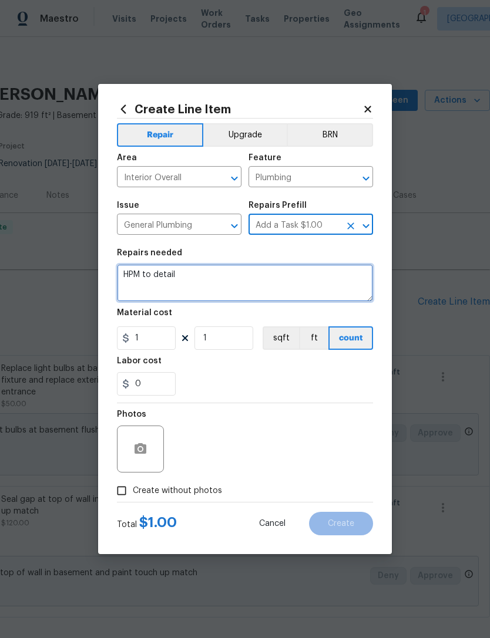
click at [165, 275] on textarea "HPM to detail" at bounding box center [245, 283] width 256 height 38
click at [165, 274] on textarea "HPM to detail" at bounding box center [245, 283] width 256 height 38
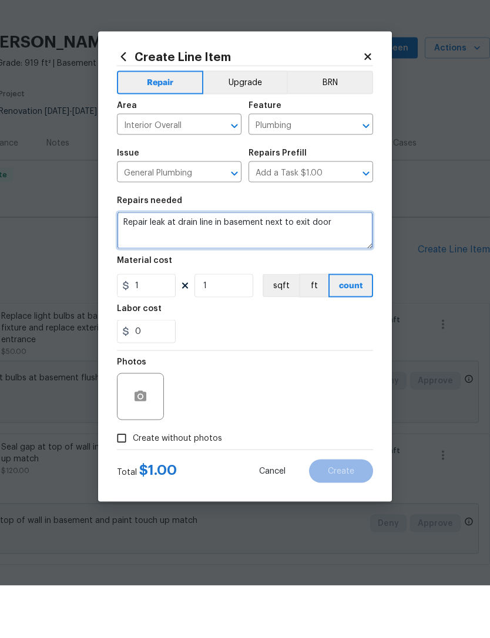
type textarea "Repair leak at drain line in basement next to exit door"
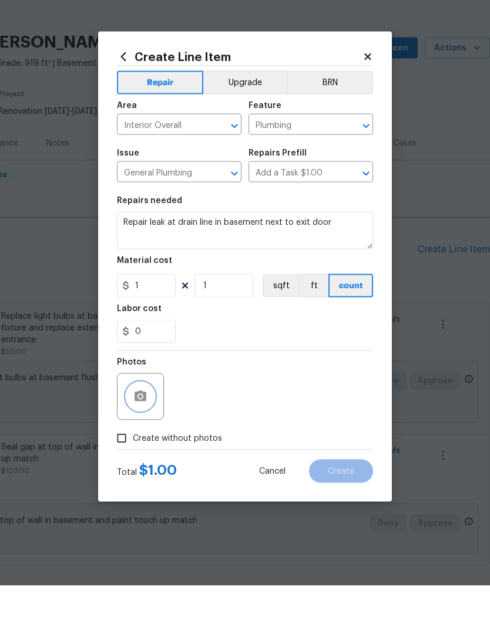
click at [147, 435] on button "button" at bounding box center [140, 449] width 28 height 28
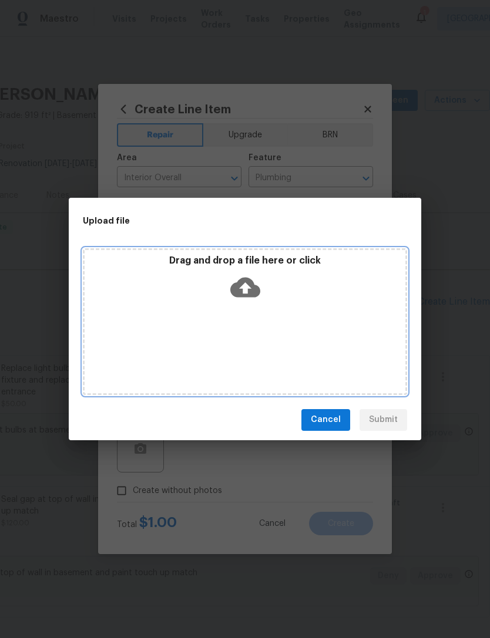
click at [249, 288] on icon at bounding box center [245, 287] width 30 height 30
click at [247, 286] on icon at bounding box center [245, 287] width 30 height 30
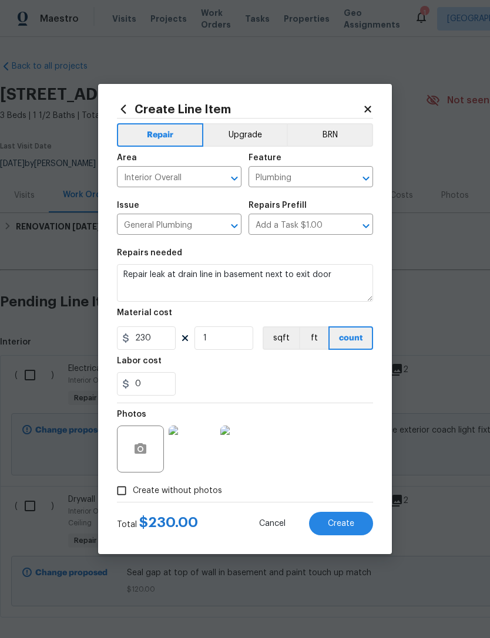
scroll to position [0, 174]
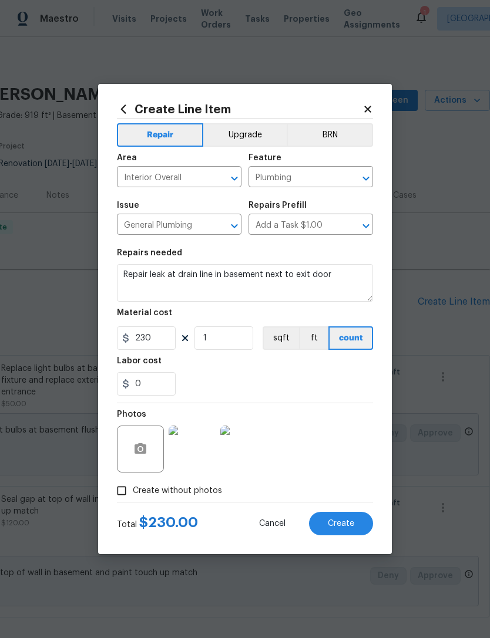
click at [346, 528] on span "Create" at bounding box center [341, 524] width 26 height 9
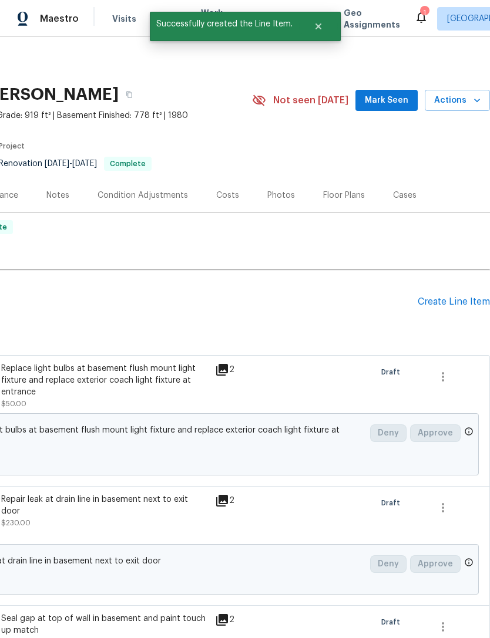
click at [446, 304] on div "Create Line Item" at bounding box center [453, 301] width 72 height 11
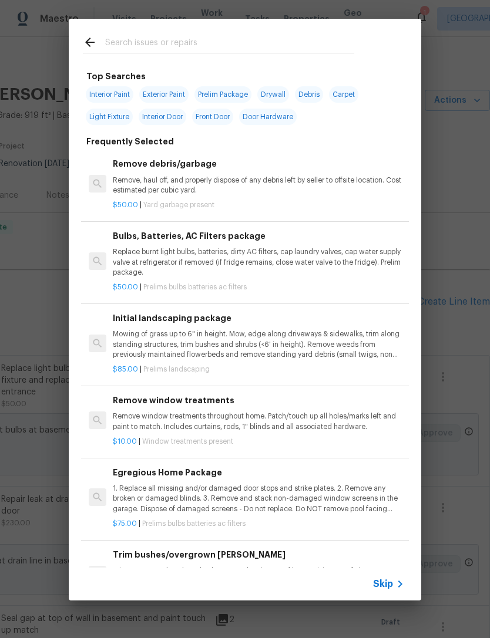
click at [390, 587] on span "Skip" at bounding box center [383, 584] width 20 height 12
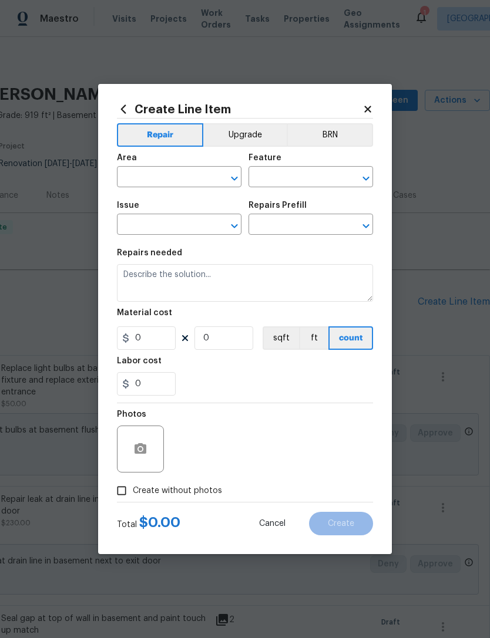
click at [172, 180] on input "text" at bounding box center [163, 178] width 92 height 18
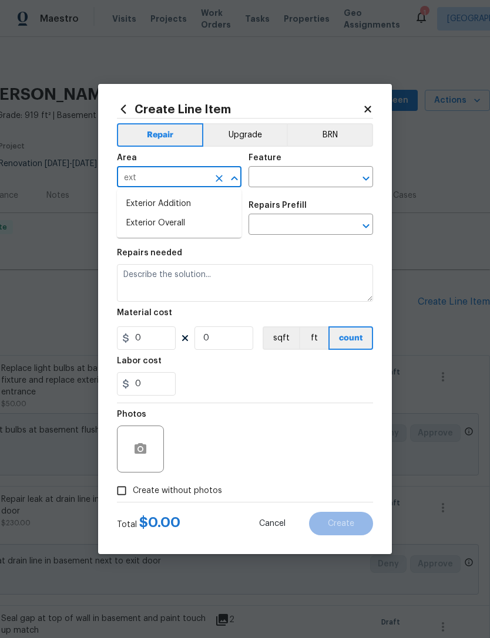
click at [185, 229] on li "Exterior Overall" at bounding box center [179, 223] width 124 height 19
type input "Exterior Overall"
click at [321, 178] on input "text" at bounding box center [294, 178] width 92 height 18
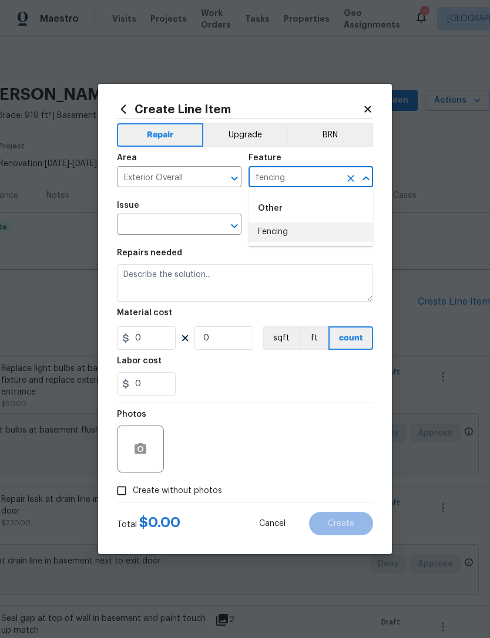
click at [302, 238] on li "Fencing" at bounding box center [310, 231] width 124 height 19
type input "Fencing"
click at [196, 233] on input "text" at bounding box center [163, 226] width 92 height 18
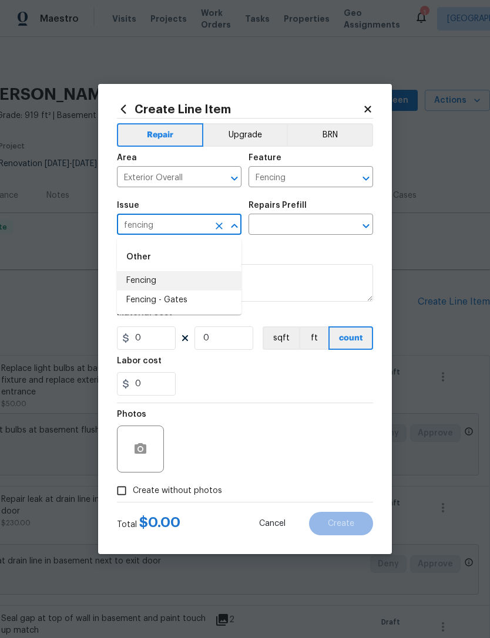
click at [149, 284] on li "Fencing" at bounding box center [179, 280] width 124 height 19
type input "Fencing"
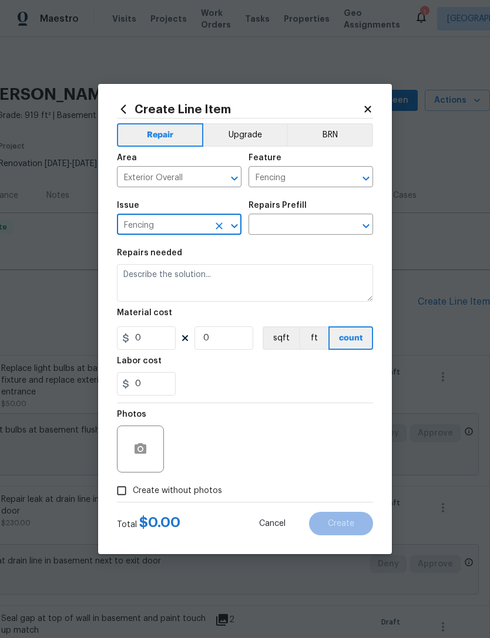
click at [313, 231] on input "text" at bounding box center [294, 226] width 92 height 18
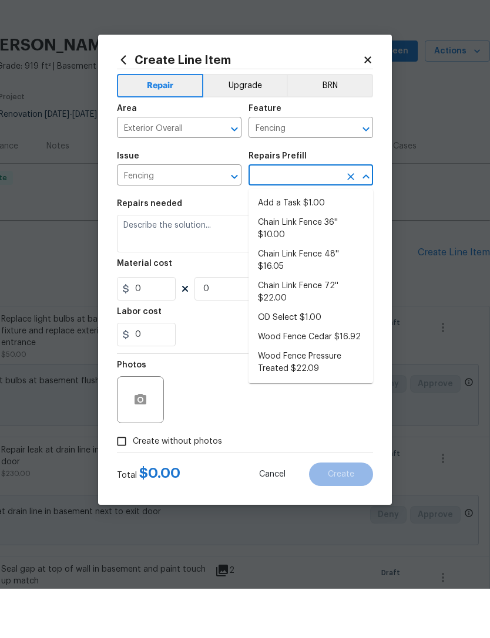
click at [315, 396] on li "Wood Fence Pressure Treated $22.09" at bounding box center [310, 412] width 124 height 32
type input "Wood Fence Pressure Treated $22.09"
type textarea "Prep the work area and install a new solid board pressure treated fence. Ensure…"
type input "1"
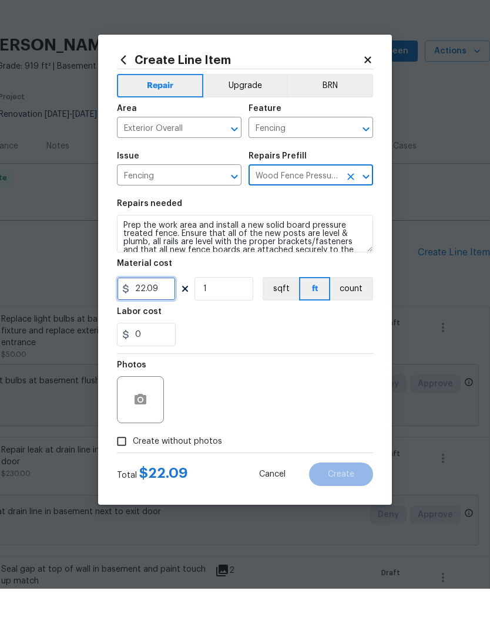
click at [165, 326] on input "22.09" at bounding box center [146, 337] width 59 height 23
type input "180"
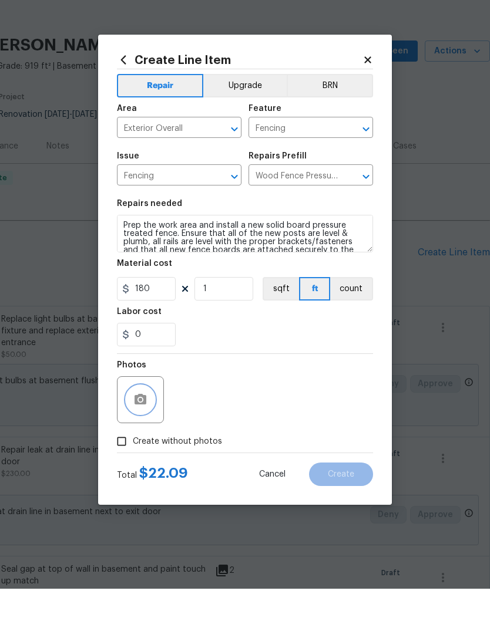
click at [142, 443] on icon "button" at bounding box center [140, 448] width 12 height 11
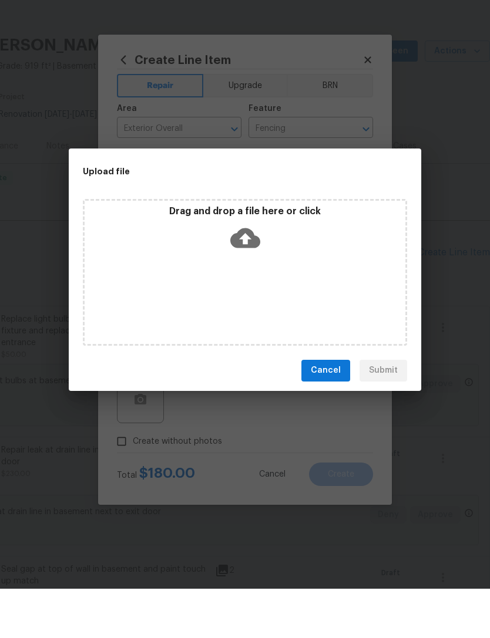
scroll to position [38, 0]
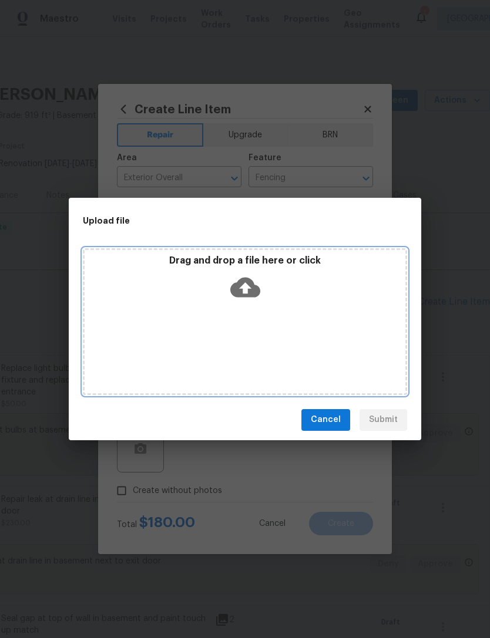
click at [255, 285] on icon at bounding box center [245, 287] width 30 height 20
